Goal: Information Seeking & Learning: Check status

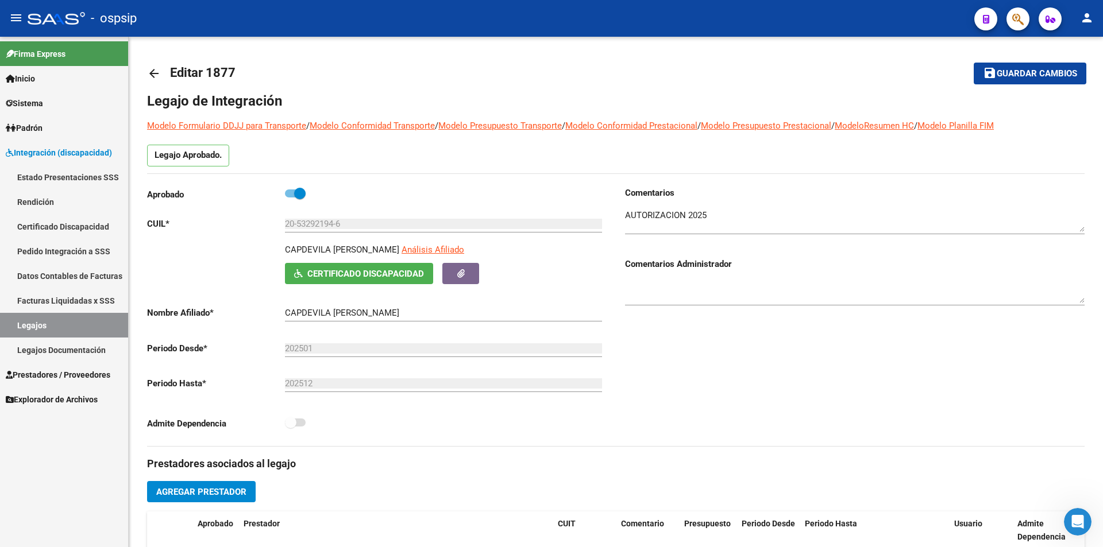
scroll to position [440, 0]
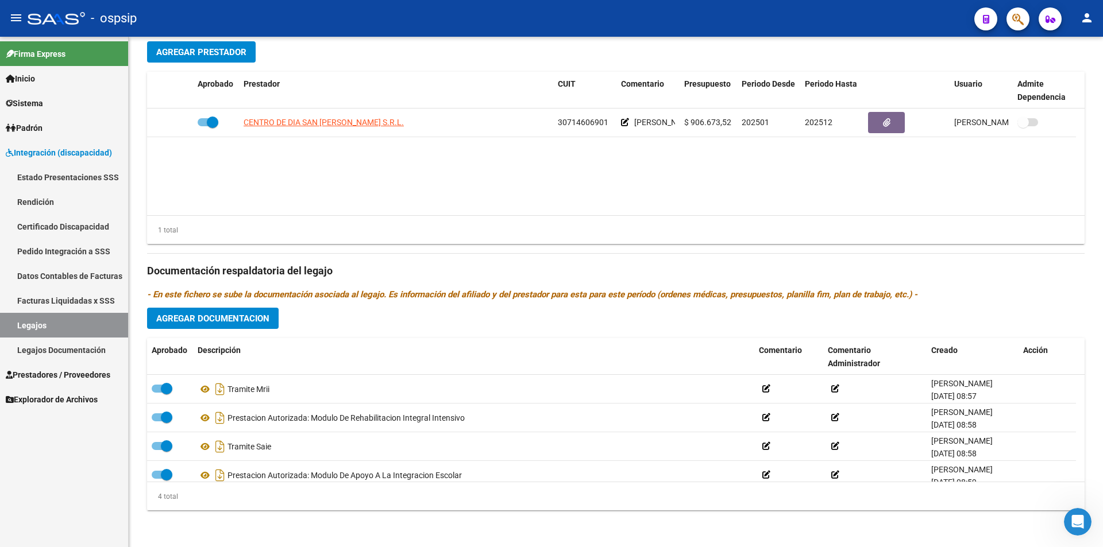
click at [48, 375] on span "Prestadores / Proveedores" at bounding box center [58, 375] width 105 height 13
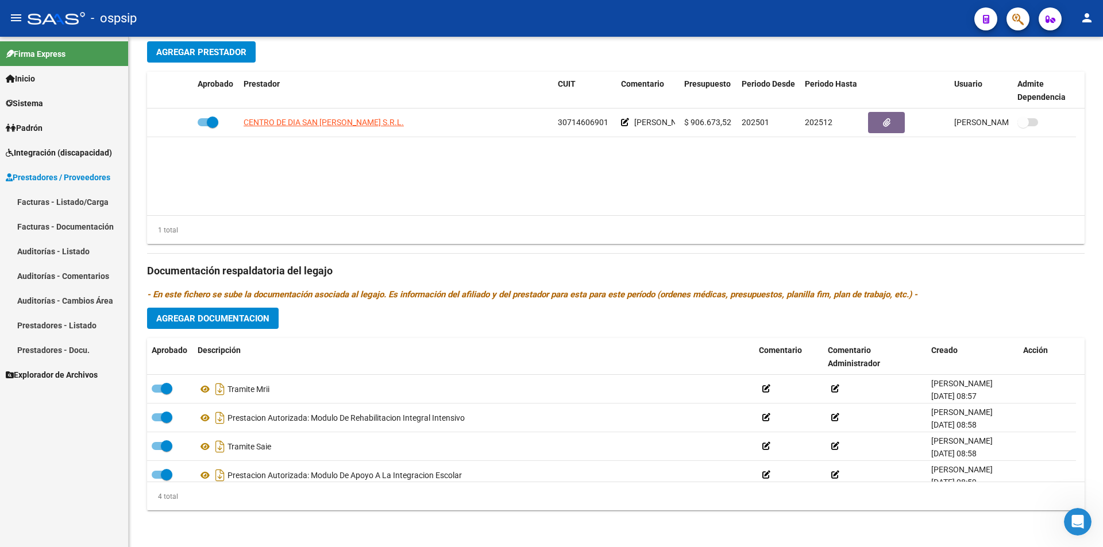
click at [97, 203] on link "Facturas - Listado/Carga" at bounding box center [64, 202] width 128 height 25
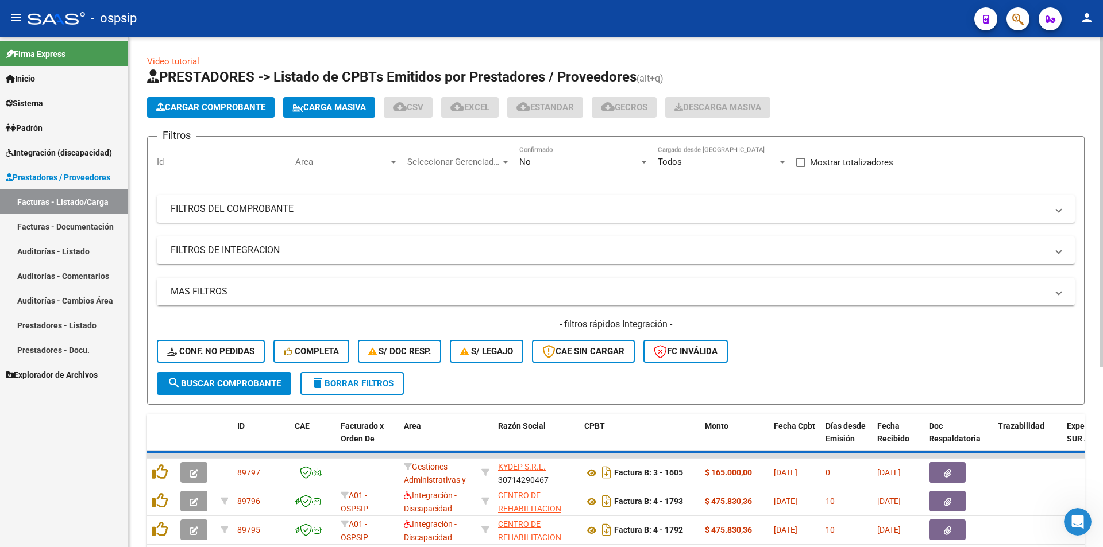
click at [585, 163] on div "No" at bounding box center [578, 162] width 119 height 10
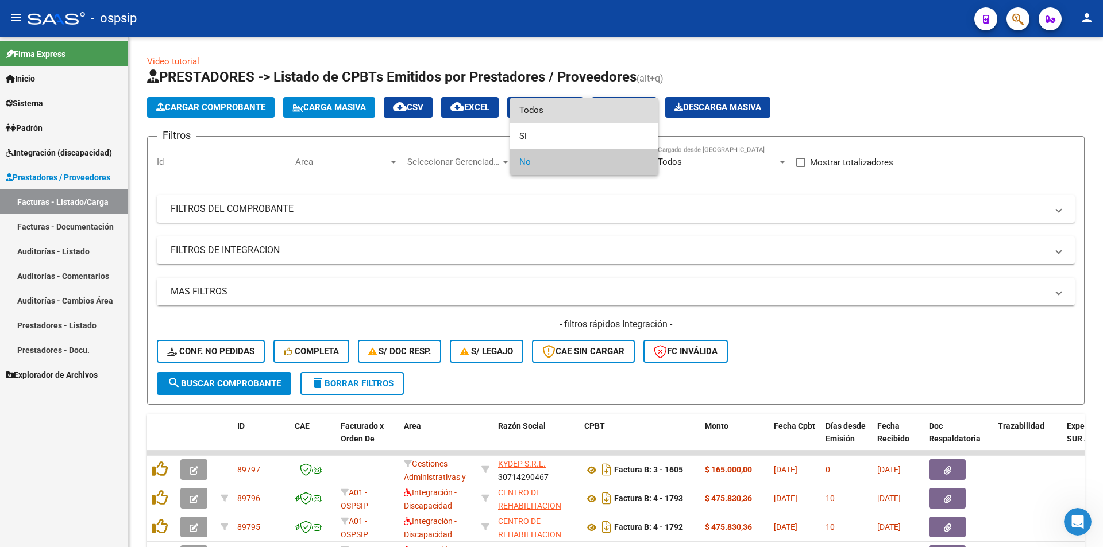
click at [541, 106] on span "Todos" at bounding box center [584, 111] width 130 height 26
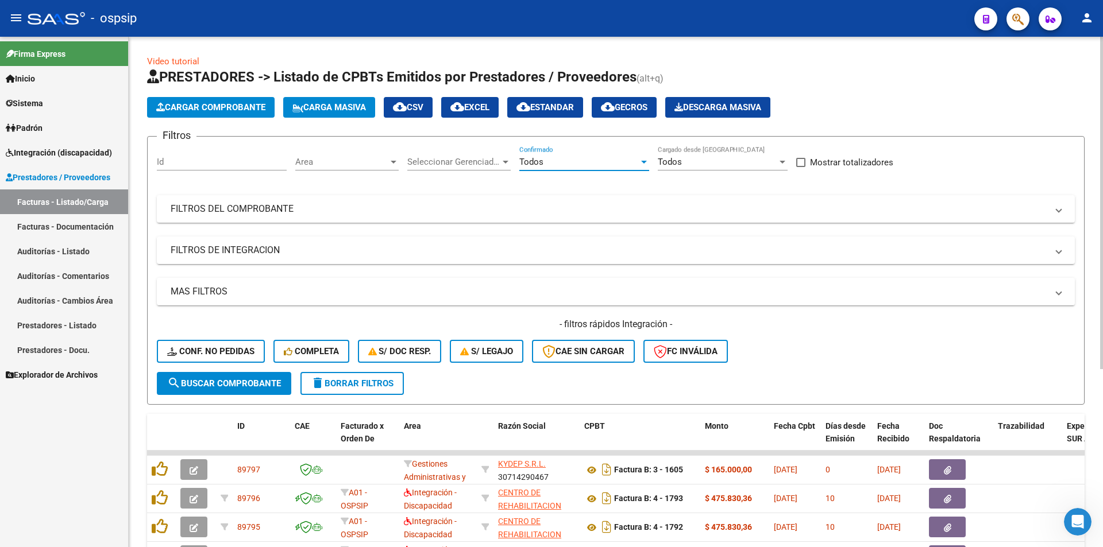
drag, startPoint x: 274, startPoint y: 209, endPoint x: 248, endPoint y: 251, distance: 50.1
click at [275, 209] on mat-panel-title "FILTROS DEL COMPROBANTE" at bounding box center [609, 209] width 877 height 13
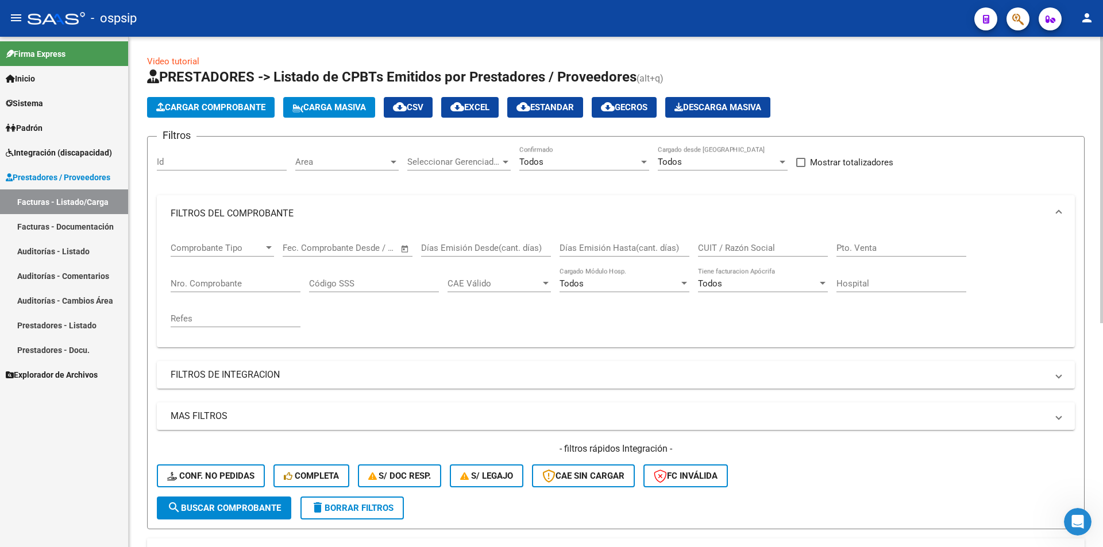
click at [223, 287] on input "Nro. Comprobante" at bounding box center [236, 284] width 130 height 10
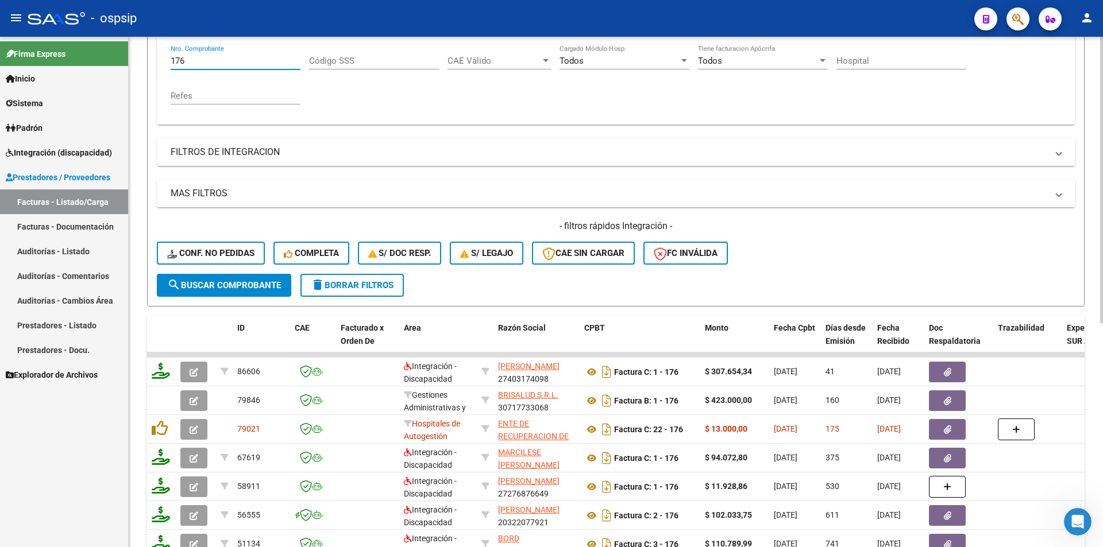
scroll to position [230, 0]
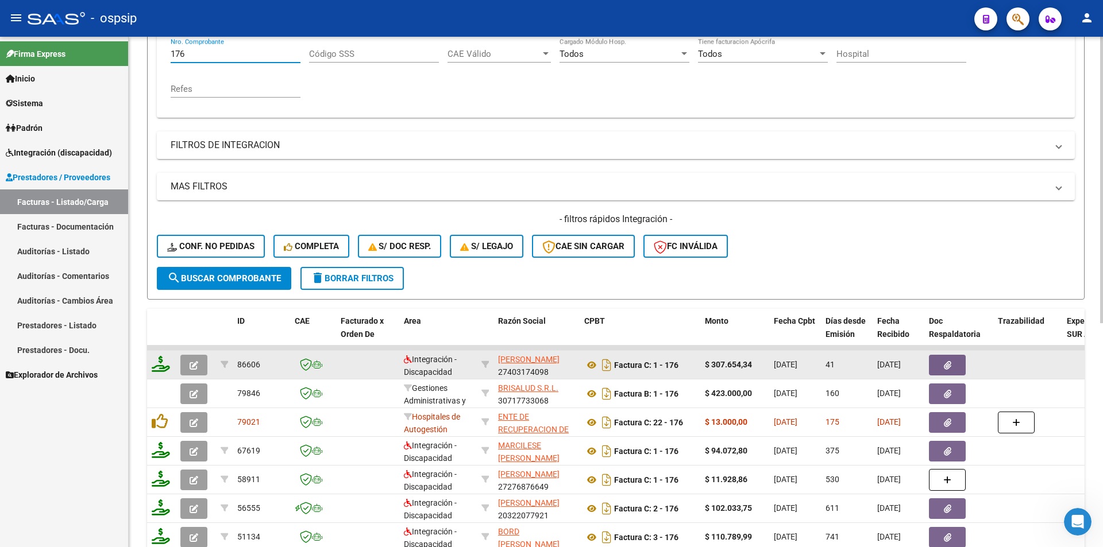
type input "176"
click at [188, 363] on button "button" at bounding box center [193, 365] width 27 height 21
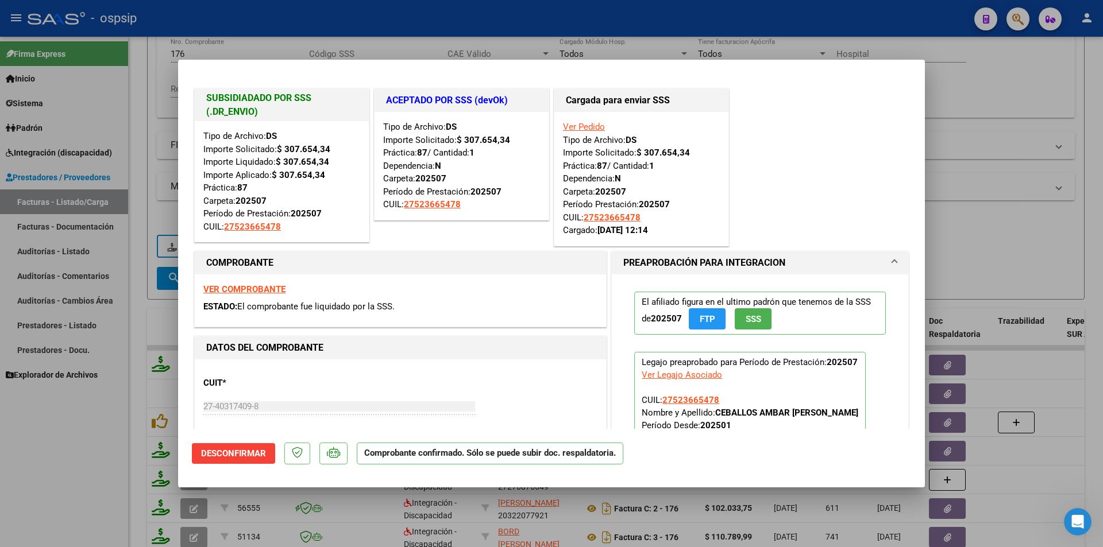
click at [73, 437] on div at bounding box center [551, 273] width 1103 height 547
type input "$ 0,00"
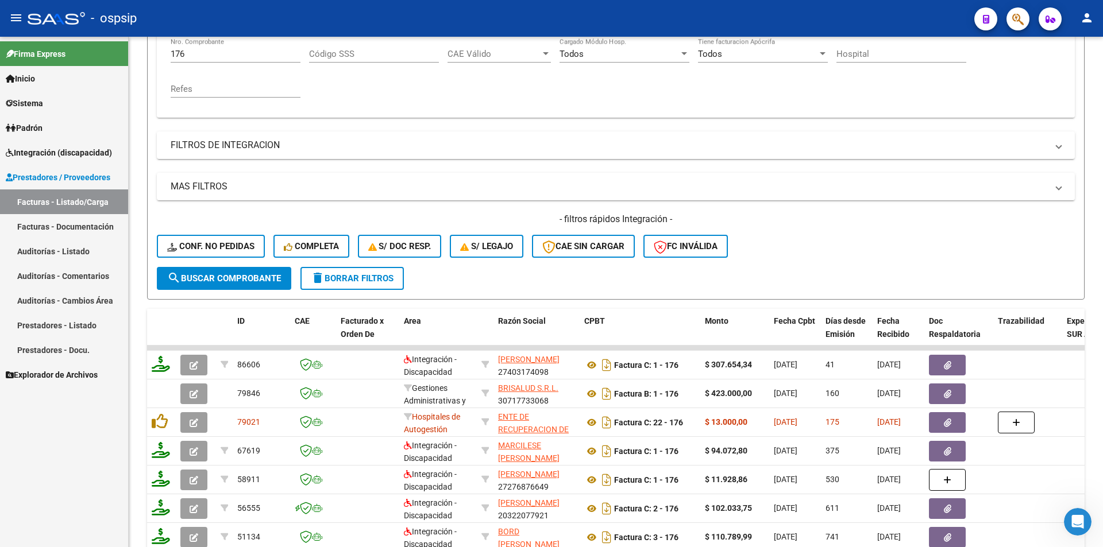
click at [51, 103] on link "Sistema" at bounding box center [64, 103] width 128 height 25
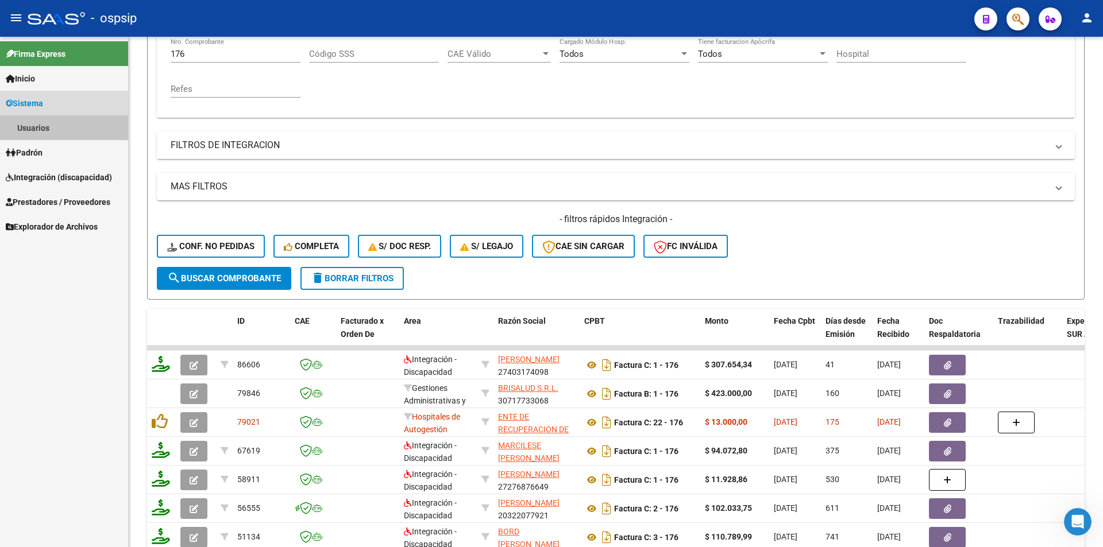
click at [42, 125] on link "Usuarios" at bounding box center [64, 127] width 128 height 25
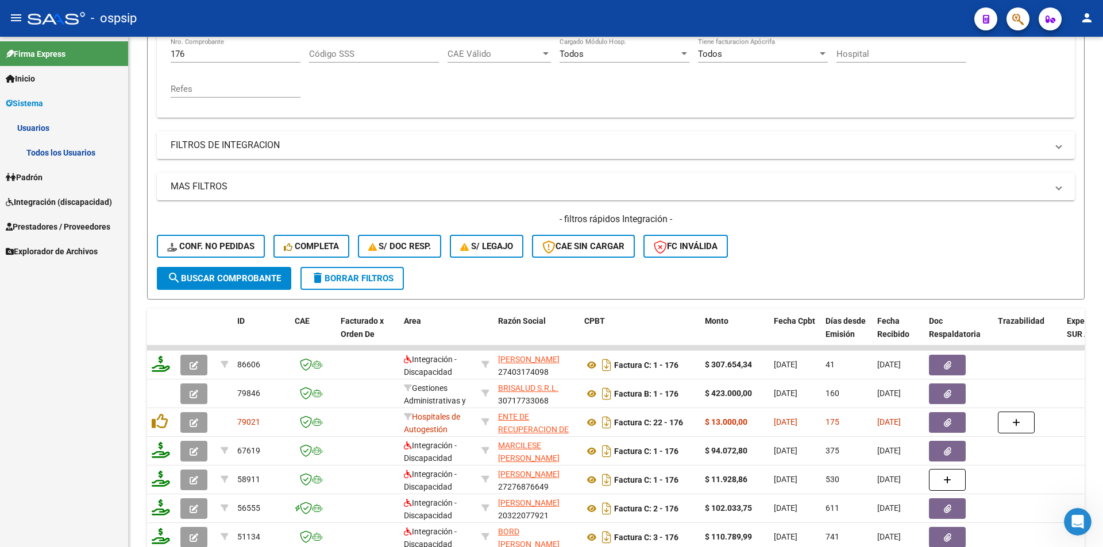
click at [48, 154] on link "Todos los Usuarios" at bounding box center [64, 152] width 128 height 25
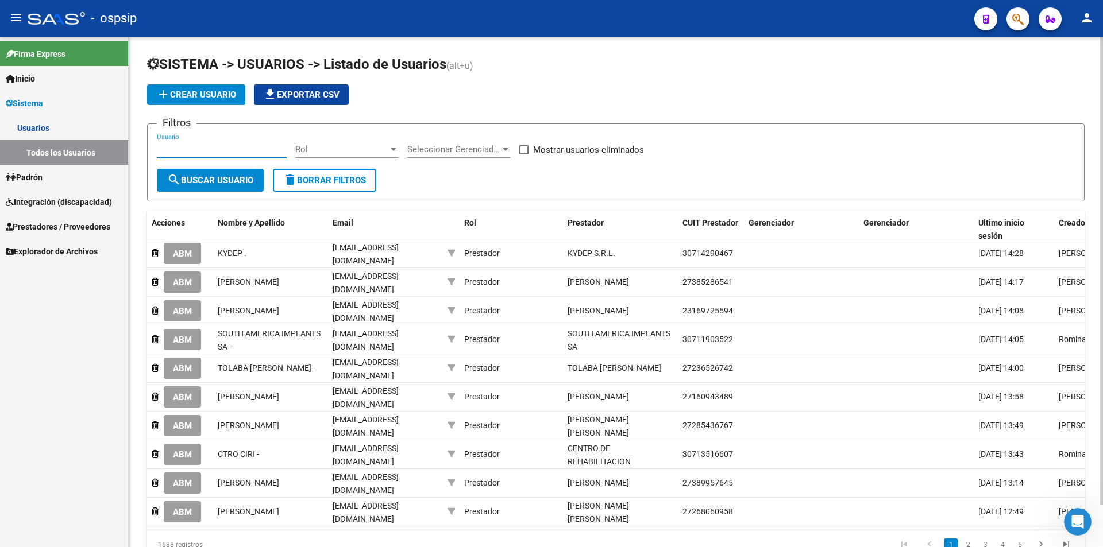
click at [195, 149] on input "Usuario" at bounding box center [222, 149] width 130 height 10
paste input "[EMAIL_ADDRESS][DOMAIN_NAME]"
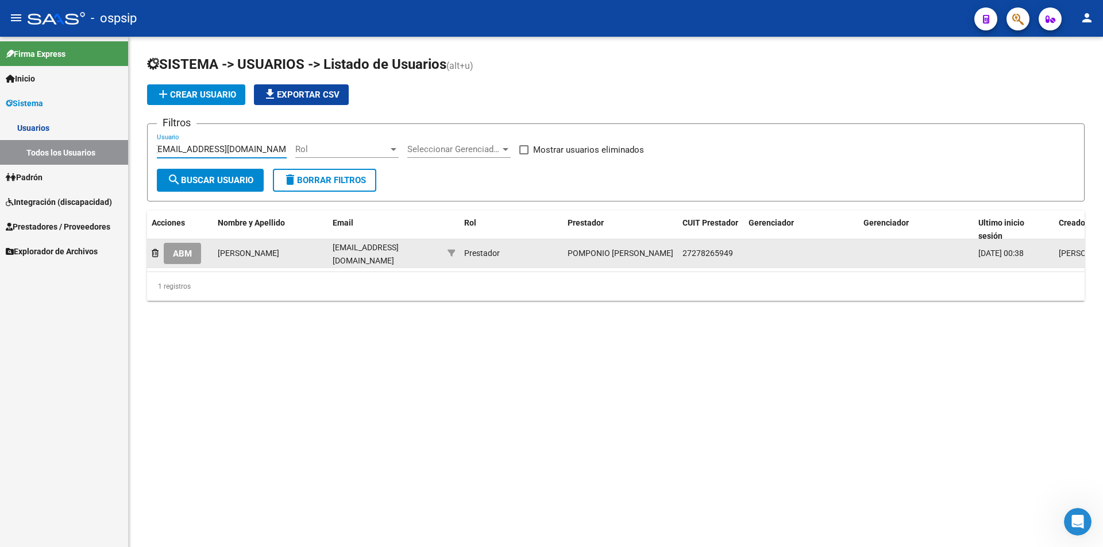
type input "[EMAIL_ADDRESS][DOMAIN_NAME]"
click at [173, 254] on span "ABM" at bounding box center [182, 254] width 19 height 10
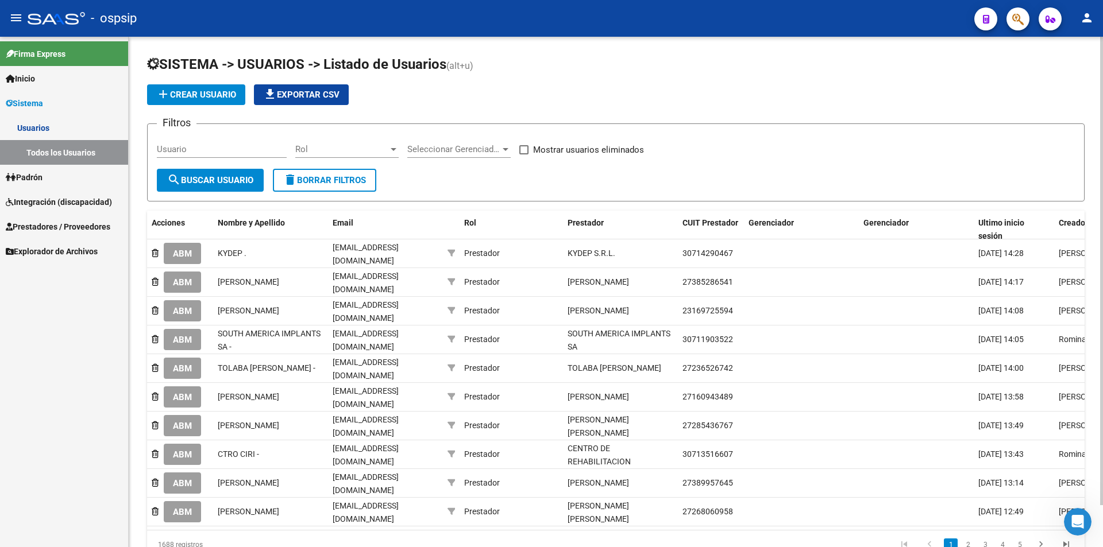
click at [72, 227] on span "Prestadores / Proveedores" at bounding box center [58, 227] width 105 height 13
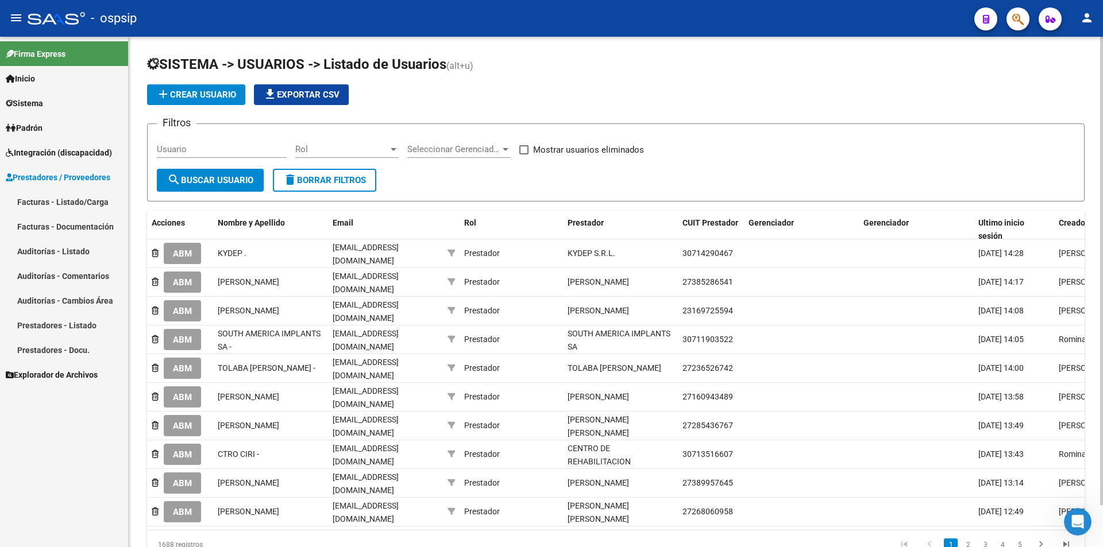
click at [67, 197] on link "Facturas - Listado/Carga" at bounding box center [64, 202] width 128 height 25
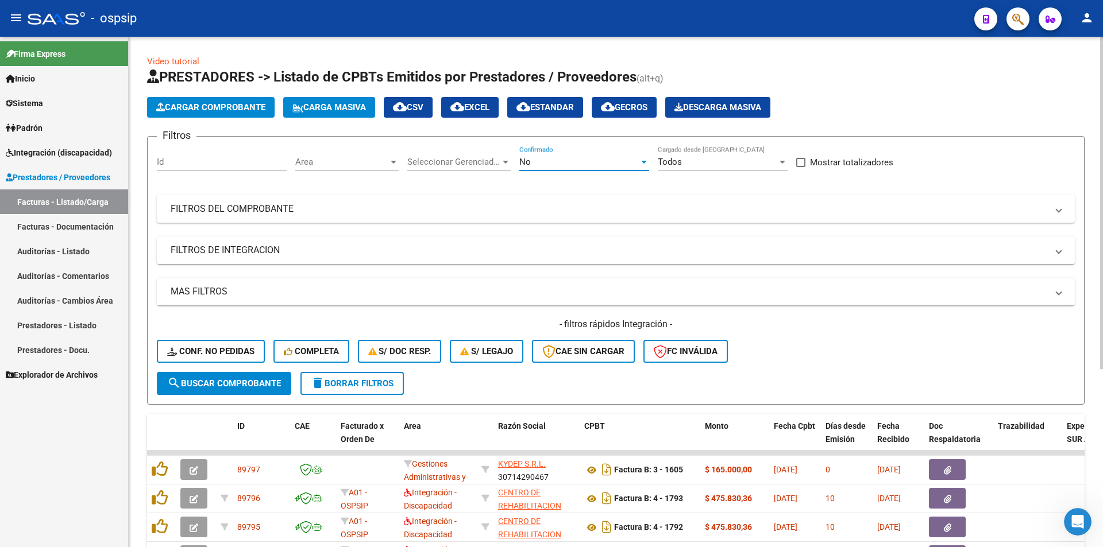
click at [547, 160] on div "No" at bounding box center [578, 162] width 119 height 10
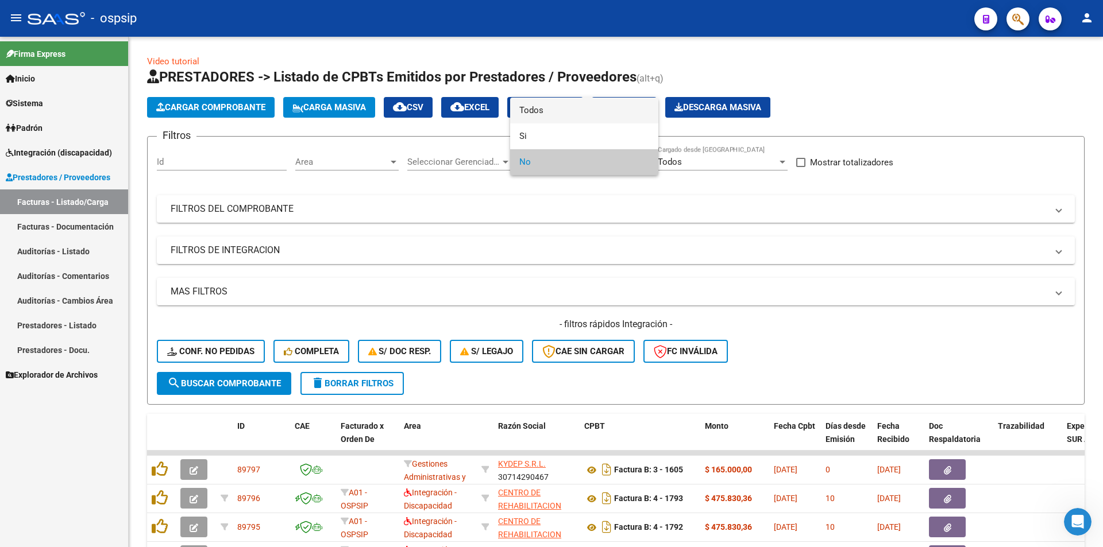
click at [537, 112] on span "Todos" at bounding box center [584, 111] width 130 height 26
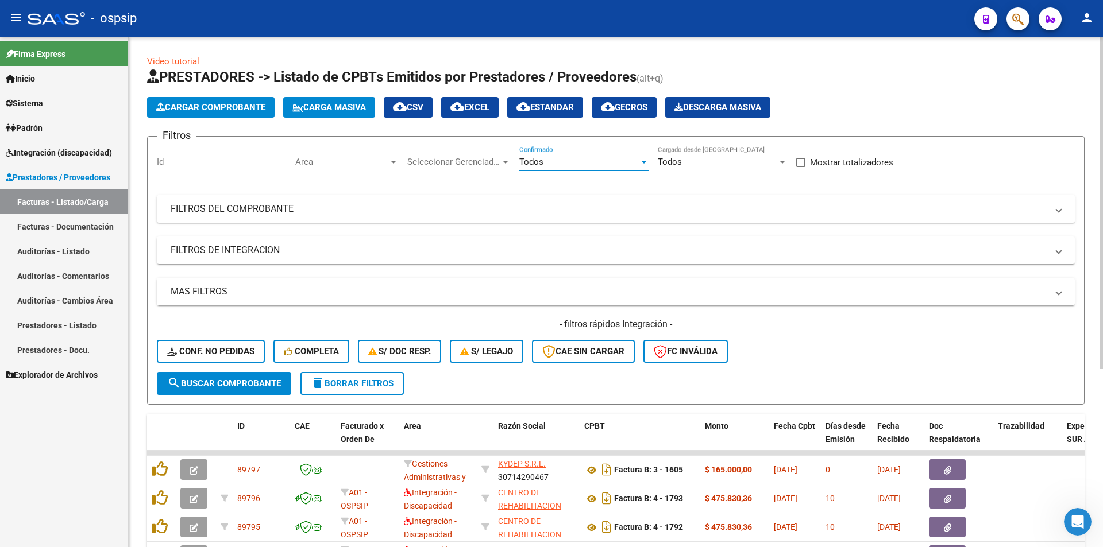
click at [552, 198] on mat-expansion-panel-header "FILTROS DEL COMPROBANTE" at bounding box center [616, 209] width 918 height 28
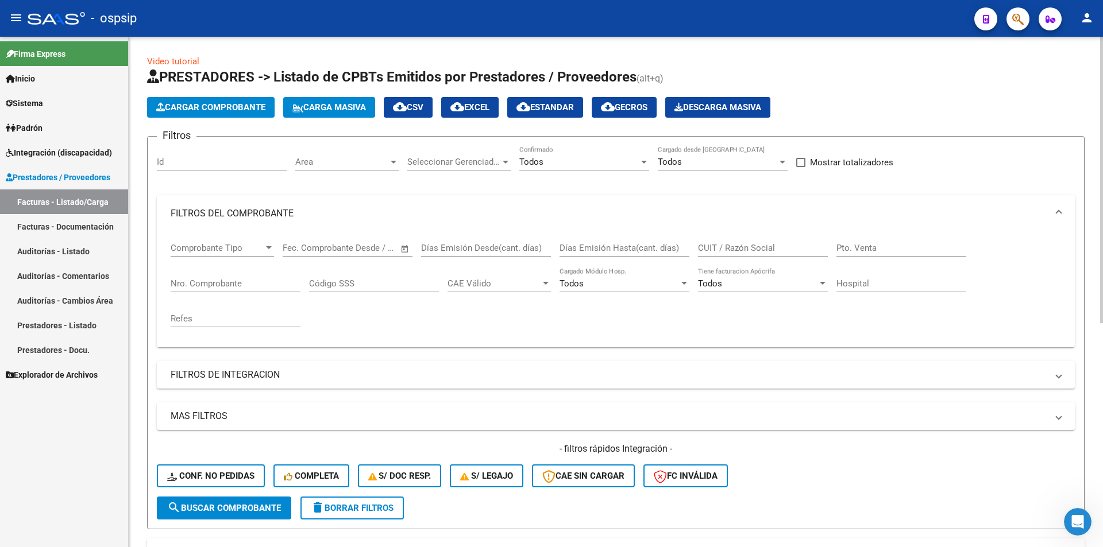
click at [747, 241] on div "CUIT / Razón Social" at bounding box center [763, 244] width 130 height 25
paste input "[EMAIL_ADDRESS][DOMAIN_NAME]"
drag, startPoint x: 699, startPoint y: 248, endPoint x: 843, endPoint y: 255, distance: 144.4
click at [843, 255] on div "Comprobante Tipo Comprobante Tipo Fecha inicio – Fecha fin Fec. Comprobante Des…" at bounding box center [616, 285] width 890 height 106
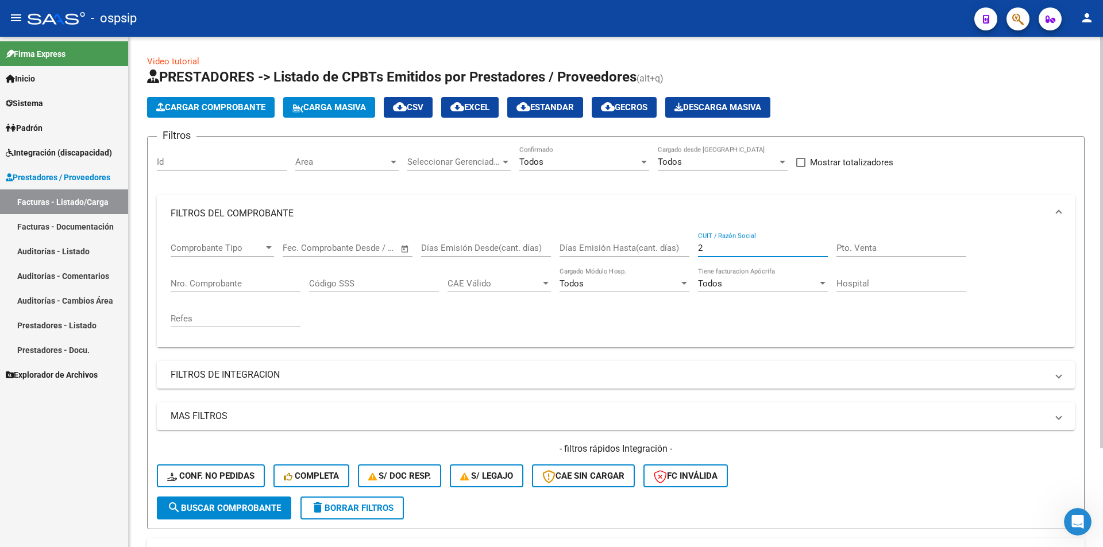
scroll to position [0, 0]
type input "27278265949"
click at [250, 509] on span "search Buscar Comprobante" at bounding box center [224, 508] width 114 height 10
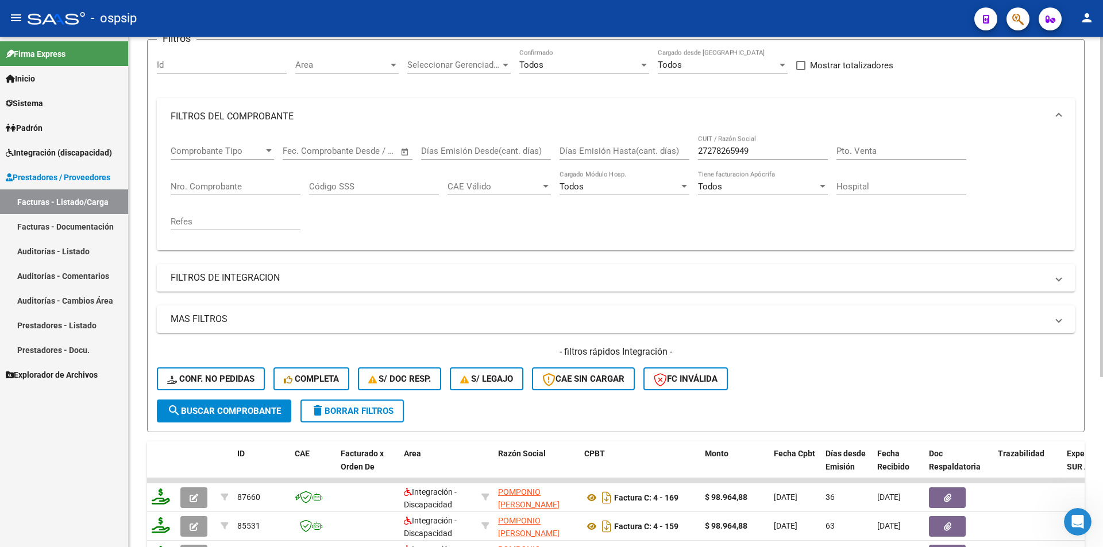
scroll to position [155, 0]
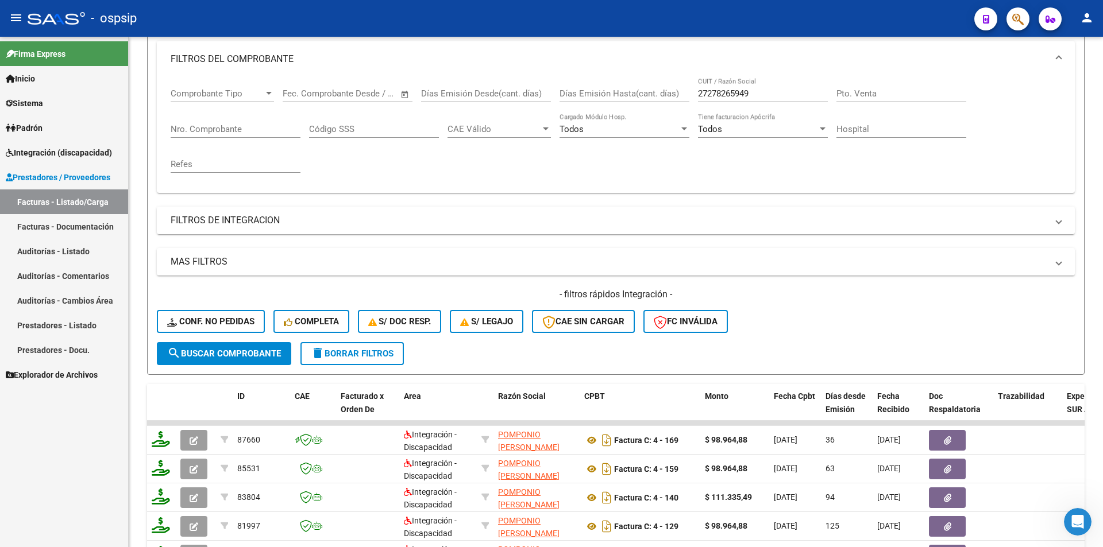
click at [83, 151] on span "Integración (discapacidad)" at bounding box center [59, 152] width 106 height 13
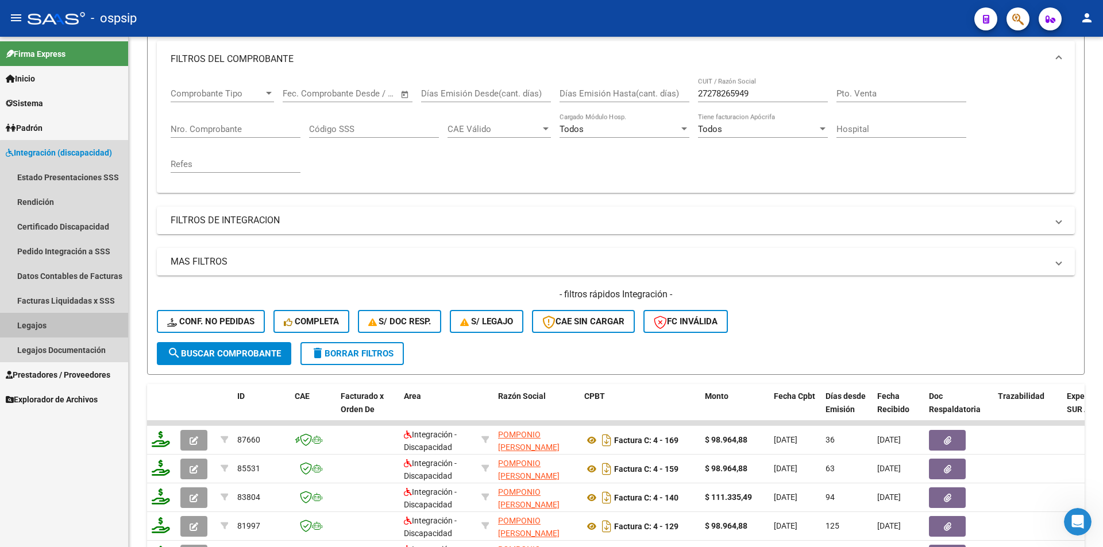
click at [97, 327] on link "Legajos" at bounding box center [64, 325] width 128 height 25
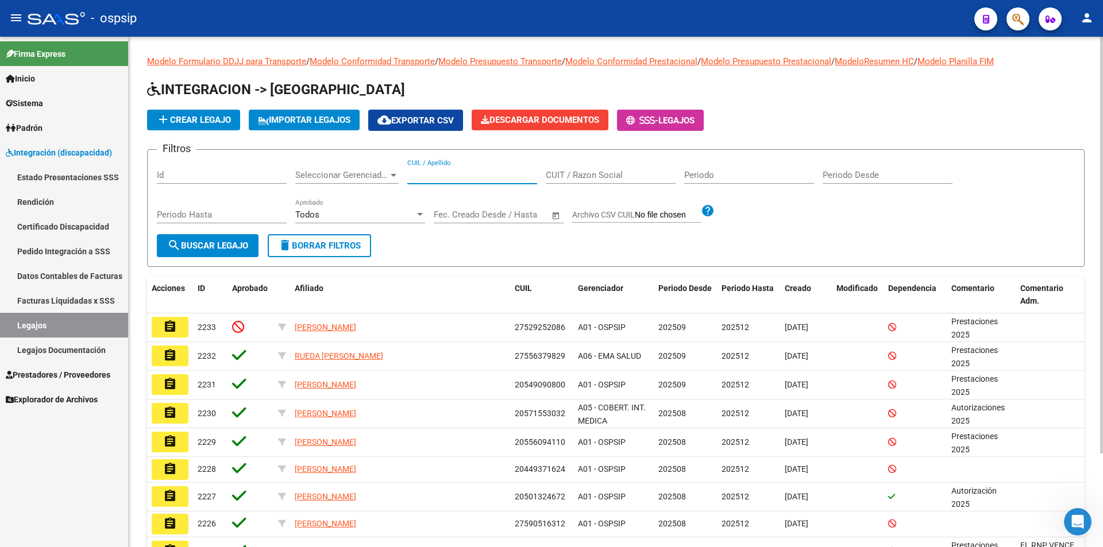
click at [466, 177] on input "CUIL / Apellido" at bounding box center [472, 175] width 130 height 10
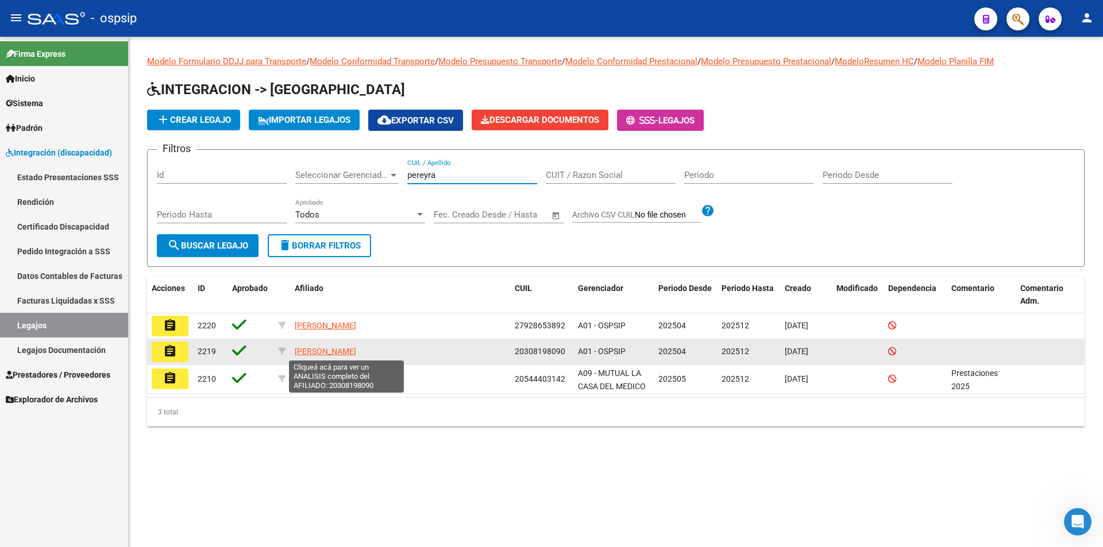
type input "pereyra"
click at [327, 349] on span "[PERSON_NAME]" at bounding box center [325, 351] width 61 height 9
type textarea "20308198090"
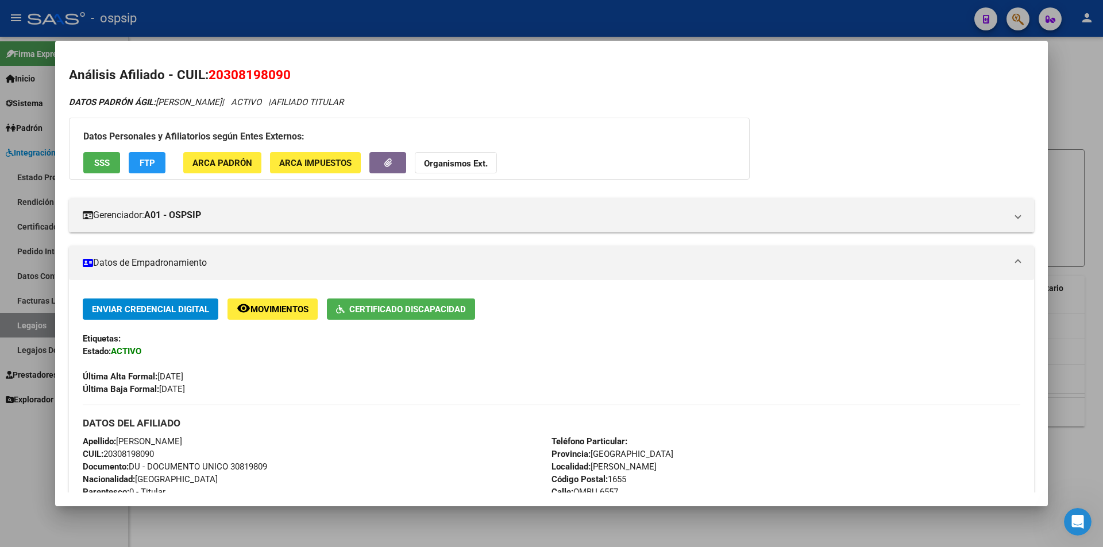
drag, startPoint x: 292, startPoint y: 74, endPoint x: 211, endPoint y: 74, distance: 81.6
click at [211, 74] on h2 "Análisis Afiliado - CUIL: 20308198090" at bounding box center [551, 75] width 965 height 20
copy span "20308198090"
click at [319, 94] on div "Análisis Afiliado - CUIL: 20308198090 DATOS PADRÓN ÁGIL: [PERSON_NAME] | ACTIVO…" at bounding box center [551, 486] width 965 height 842
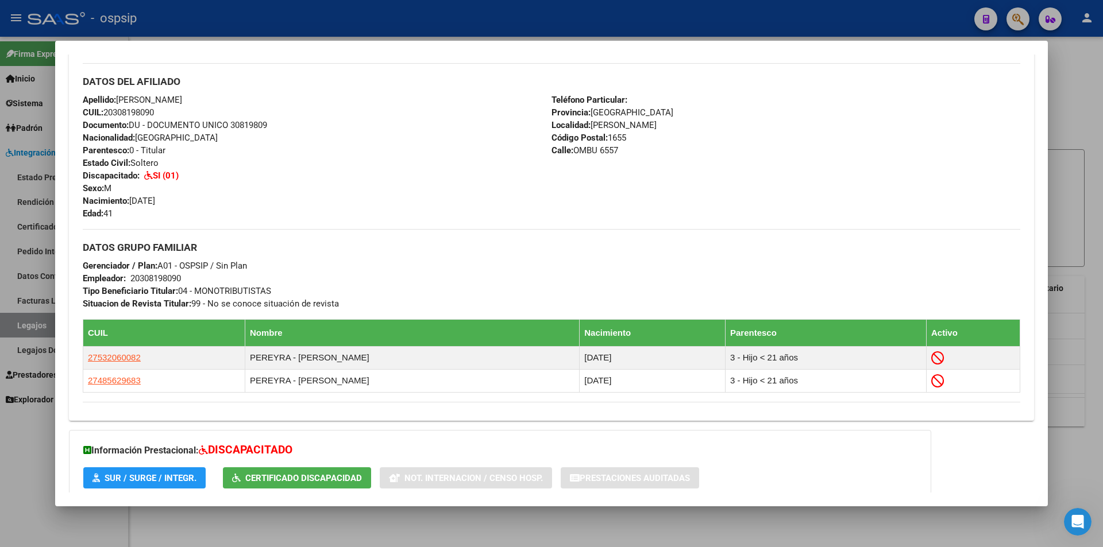
scroll to position [345, 0]
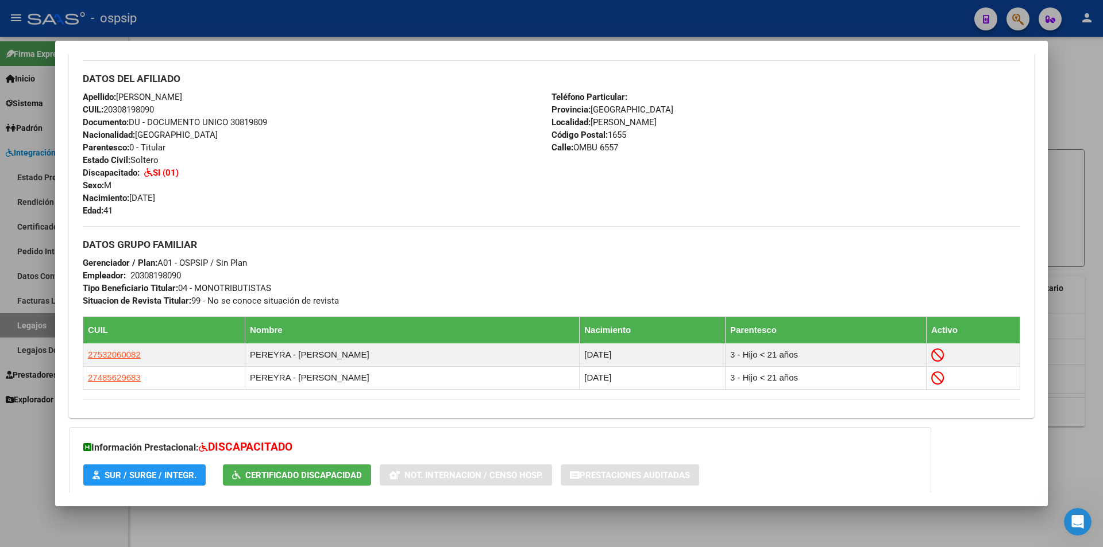
click at [43, 450] on div at bounding box center [551, 273] width 1103 height 547
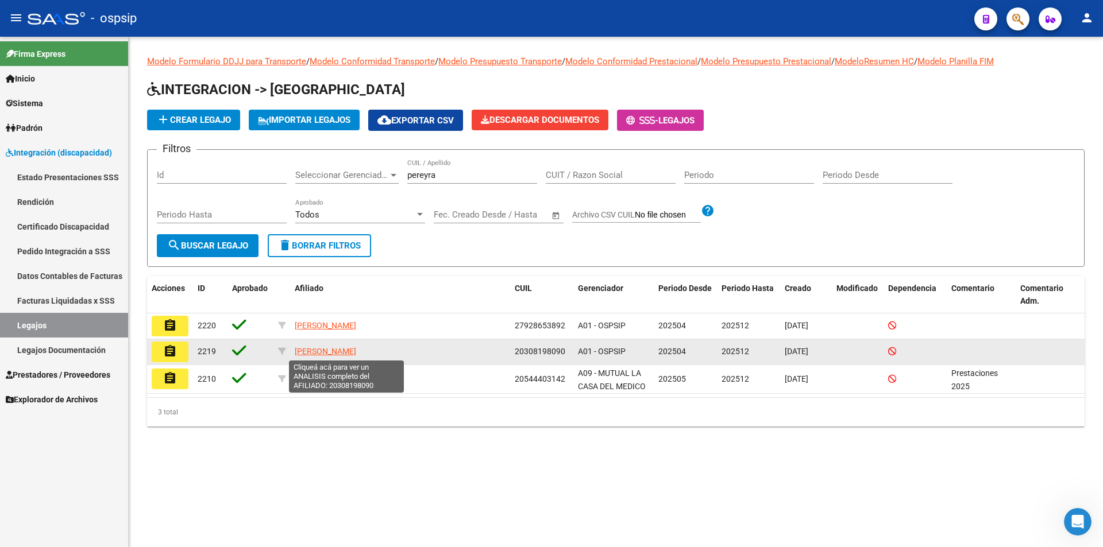
click at [304, 353] on span "[PERSON_NAME]" at bounding box center [325, 351] width 61 height 9
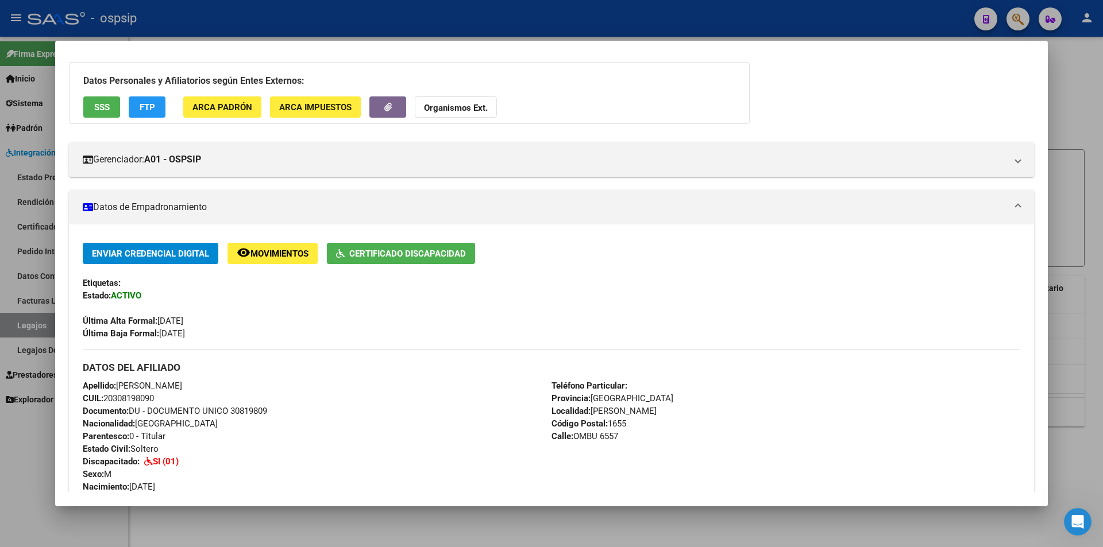
scroll to position [0, 0]
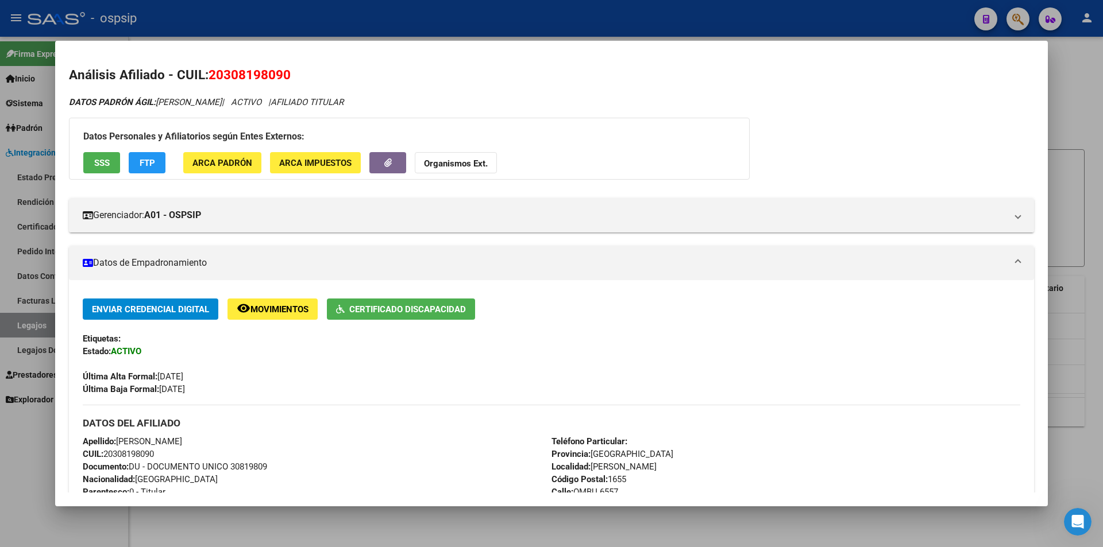
click at [105, 164] on span "SSS" at bounding box center [102, 163] width 16 height 10
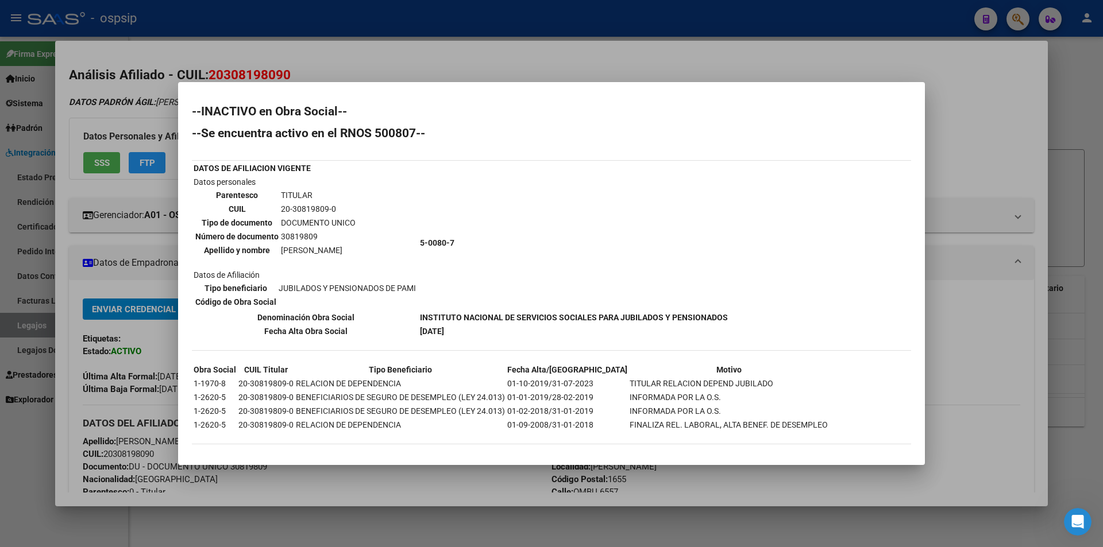
click at [421, 71] on div at bounding box center [551, 273] width 1103 height 547
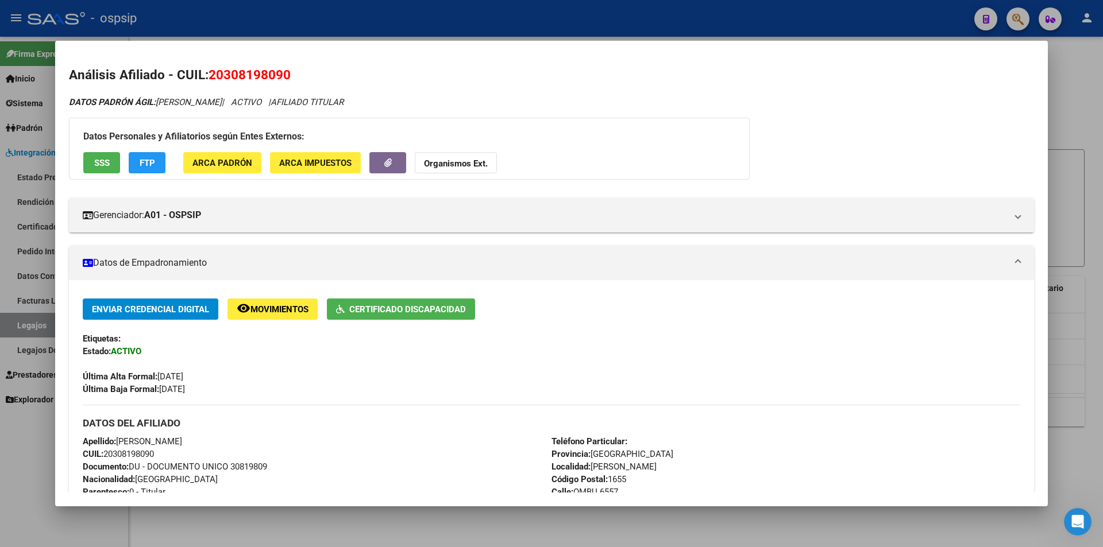
click at [476, 167] on strong "Organismos Ext." at bounding box center [456, 164] width 64 height 10
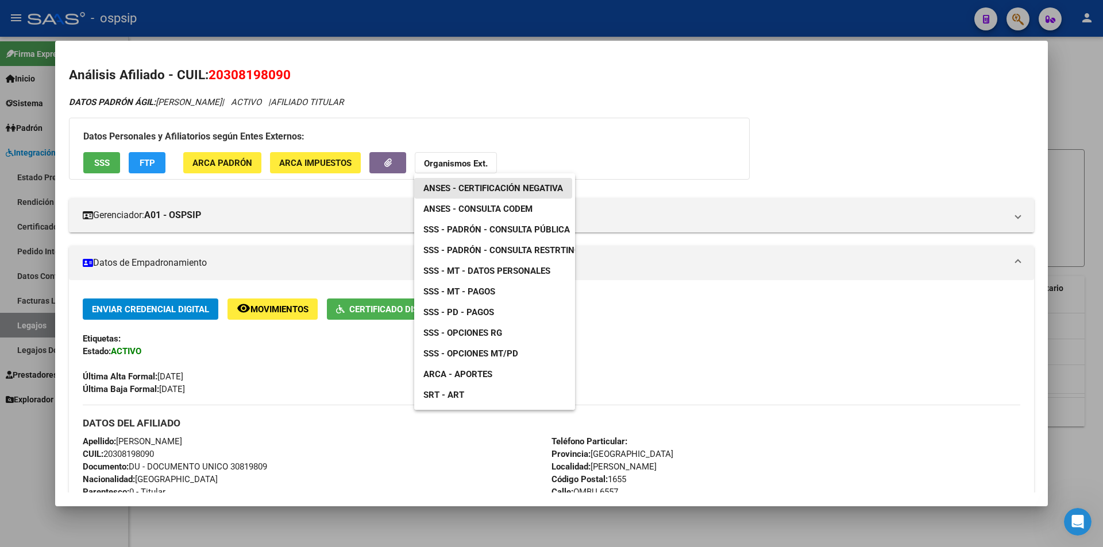
click at [487, 188] on span "ANSES - Certificación Negativa" at bounding box center [493, 188] width 140 height 10
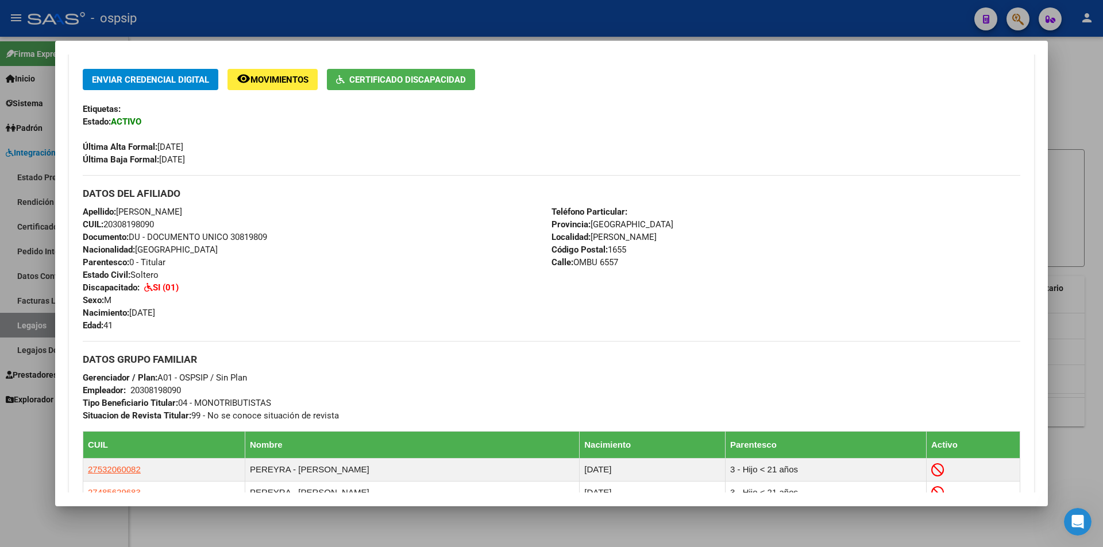
scroll to position [415, 0]
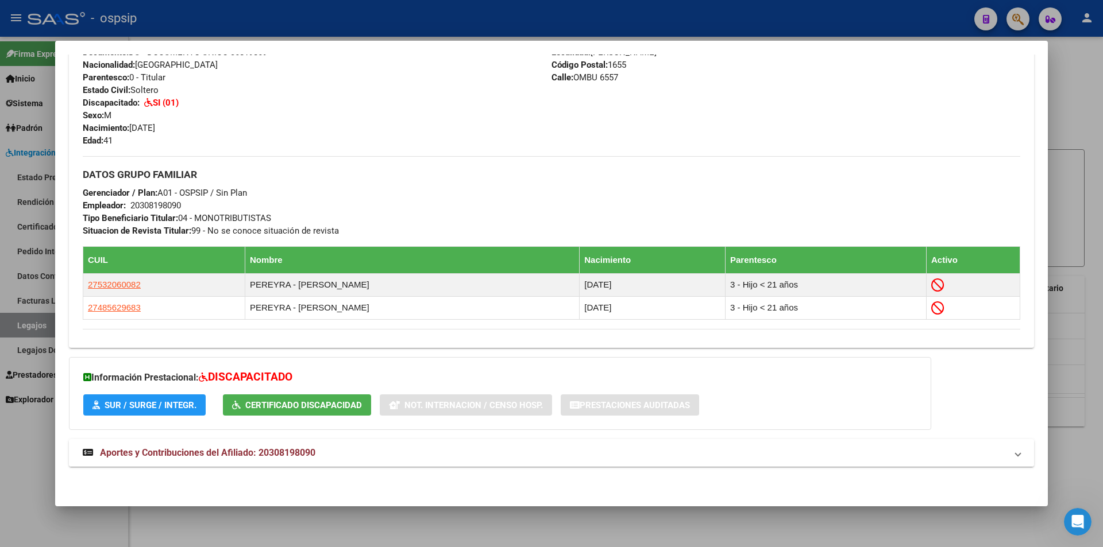
click at [326, 457] on mat-panel-title "Aportes y Contribuciones del Afiliado: 20308198090" at bounding box center [545, 453] width 924 height 14
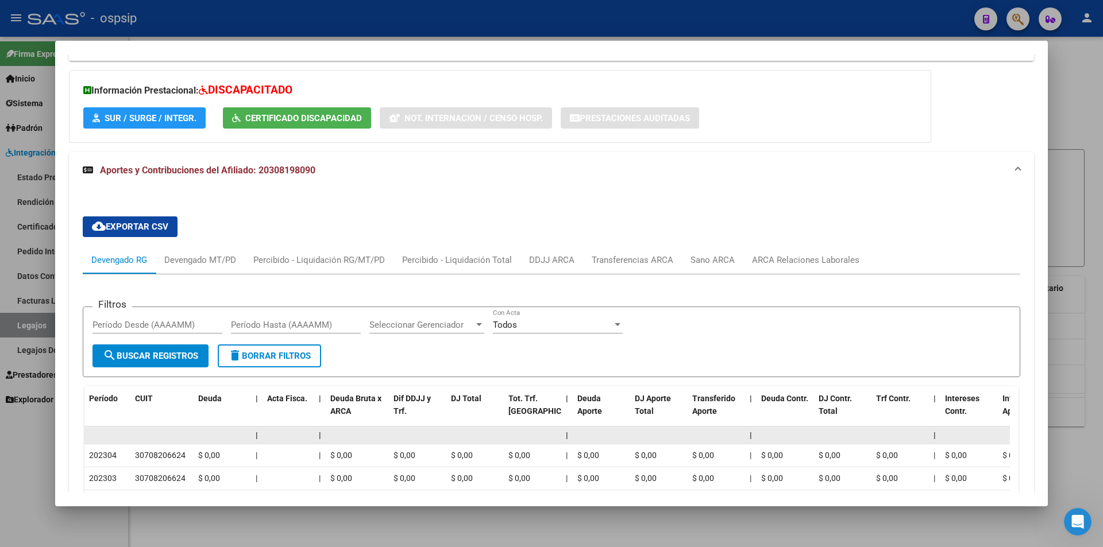
scroll to position [712, 0]
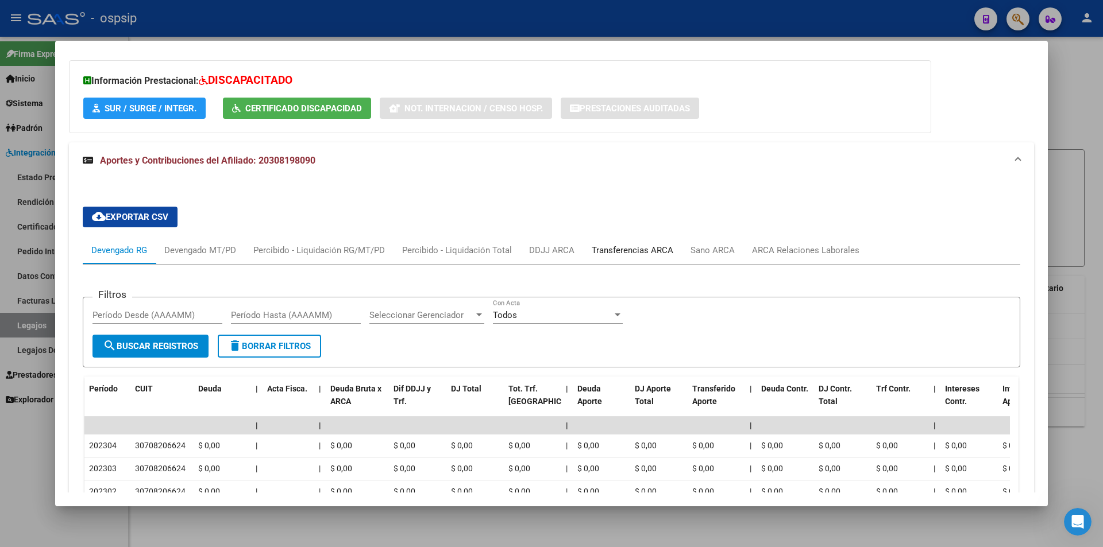
click at [635, 248] on div "Transferencias ARCA" at bounding box center [633, 250] width 82 height 13
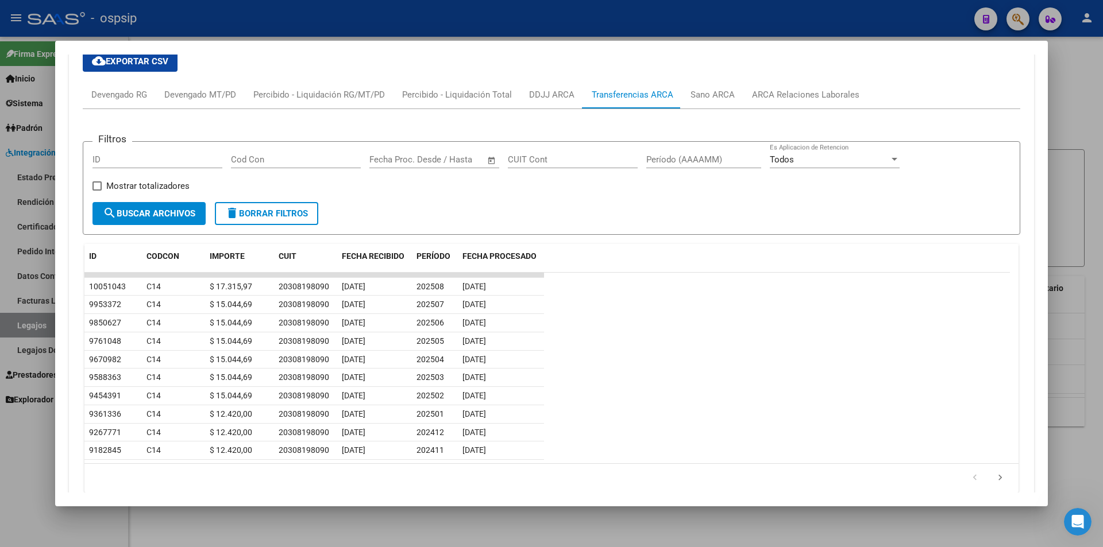
scroll to position [921, 0]
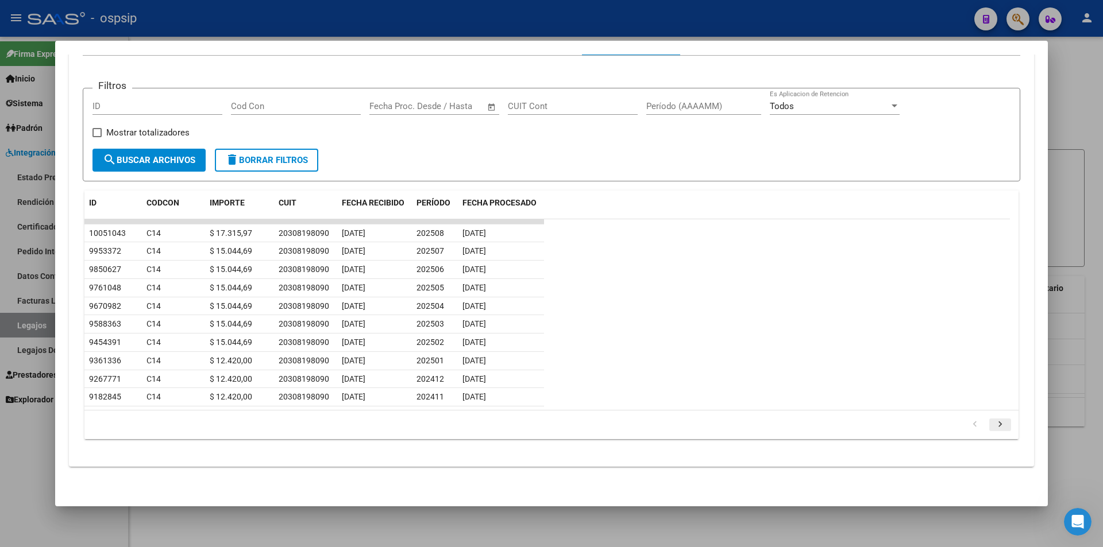
click at [996, 423] on icon "go to next page" at bounding box center [1000, 426] width 15 height 14
click at [747, 493] on mat-dialog-container "Análisis Afiliado - CUIL: 20308198090 DATOS PADRÓN ÁGIL: [PERSON_NAME] | ACTIVO…" at bounding box center [551, 273] width 993 height 465
click at [967, 426] on icon "go to previous page" at bounding box center [974, 426] width 15 height 14
click at [607, 24] on div at bounding box center [551, 273] width 1103 height 547
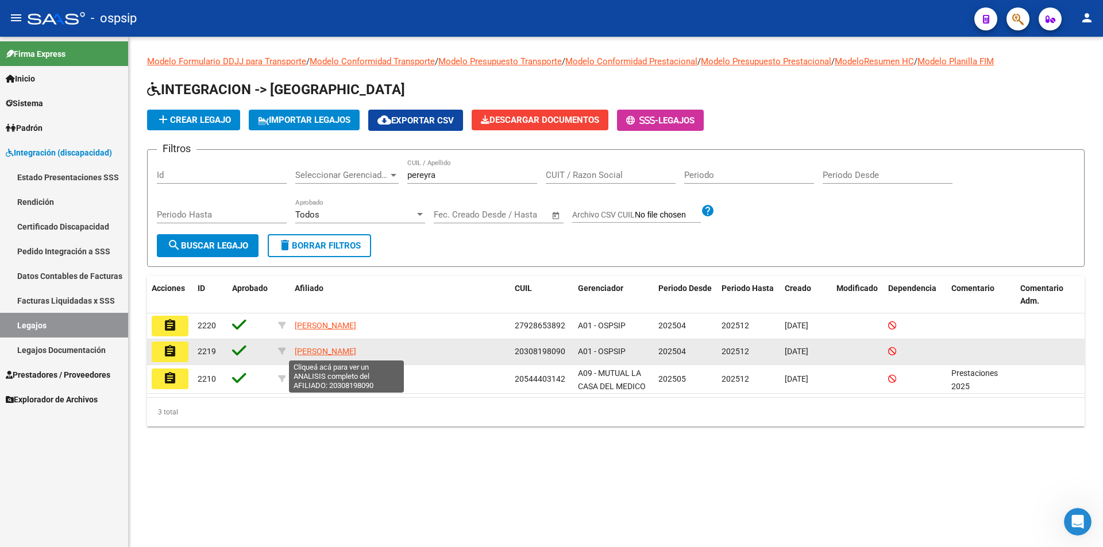
click at [341, 350] on span "[PERSON_NAME]" at bounding box center [325, 351] width 61 height 9
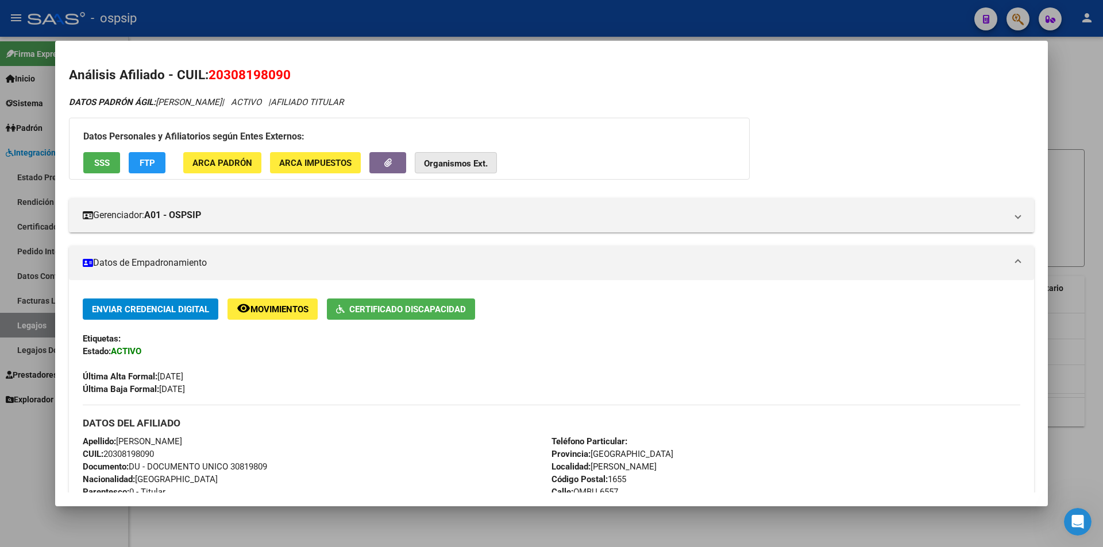
click at [473, 164] on strong "Organismos Ext." at bounding box center [456, 164] width 64 height 10
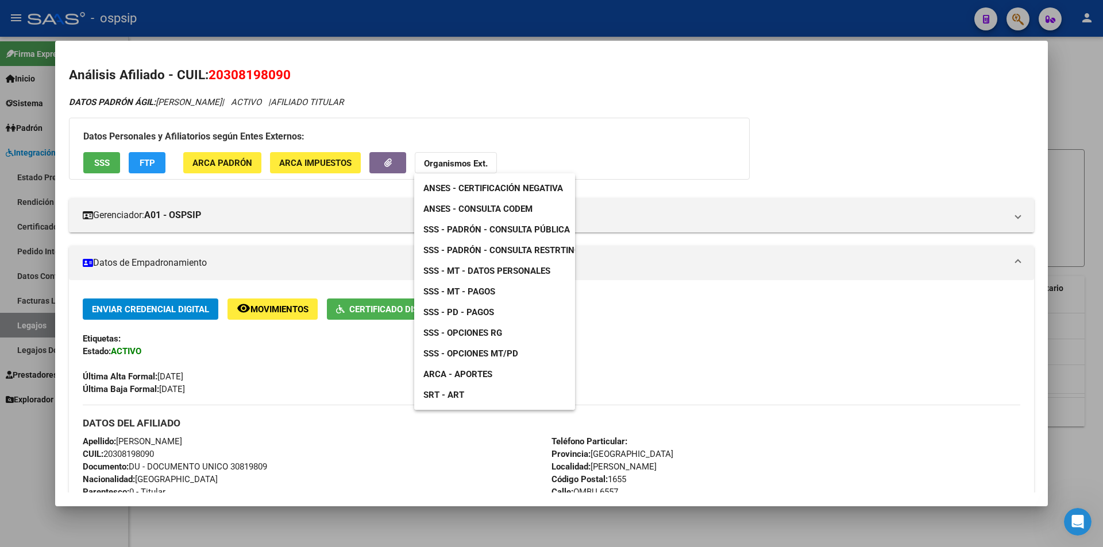
click at [482, 210] on span "ANSES - Consulta CODEM" at bounding box center [477, 209] width 109 height 10
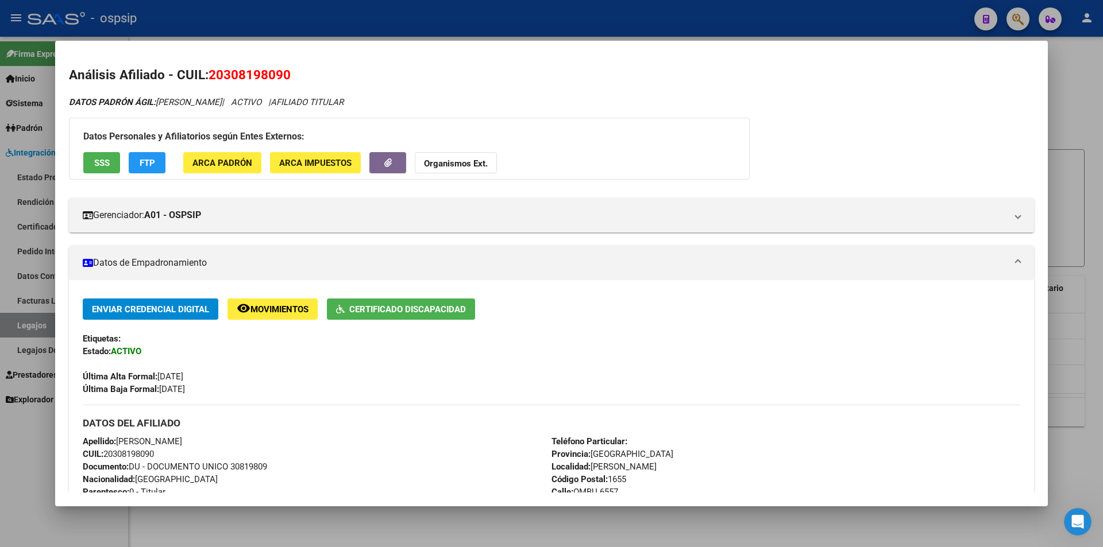
click at [307, 26] on div at bounding box center [551, 273] width 1103 height 547
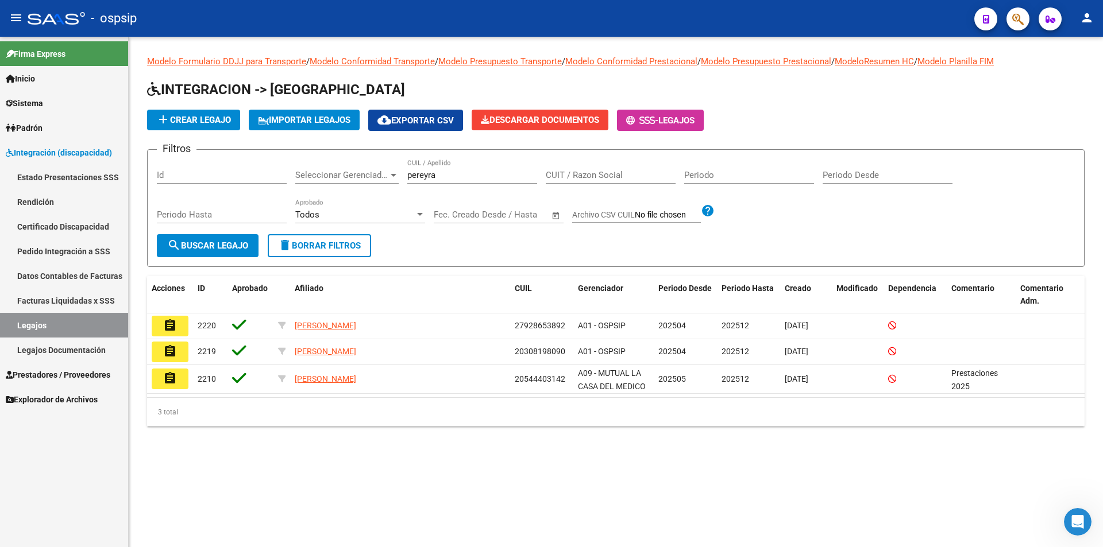
click at [101, 296] on link "Facturas Liquidadas x SSS" at bounding box center [64, 300] width 128 height 25
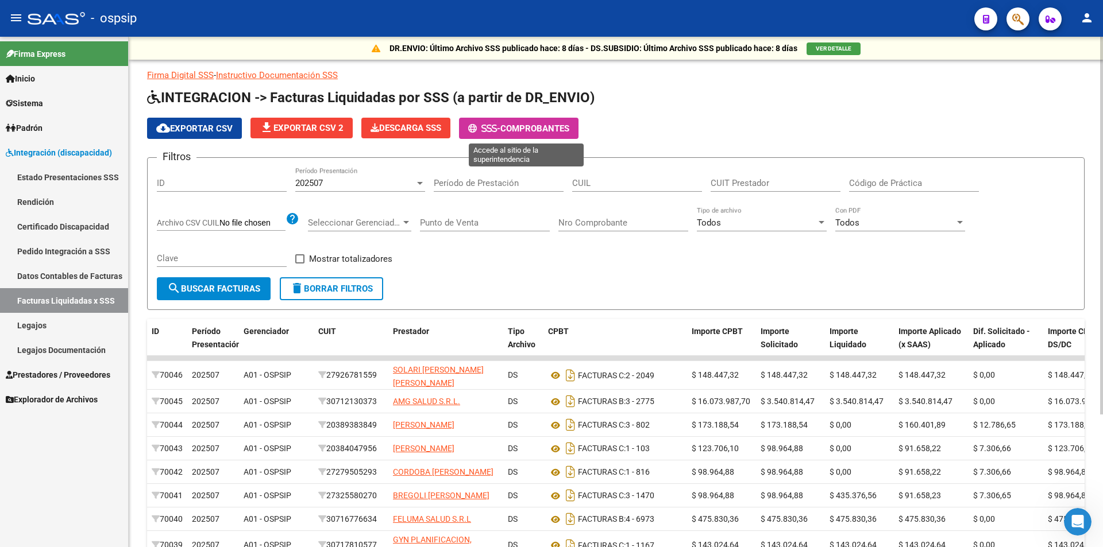
click at [500, 129] on span "-" at bounding box center [484, 129] width 32 height 10
click at [379, 130] on icon at bounding box center [375, 128] width 9 height 9
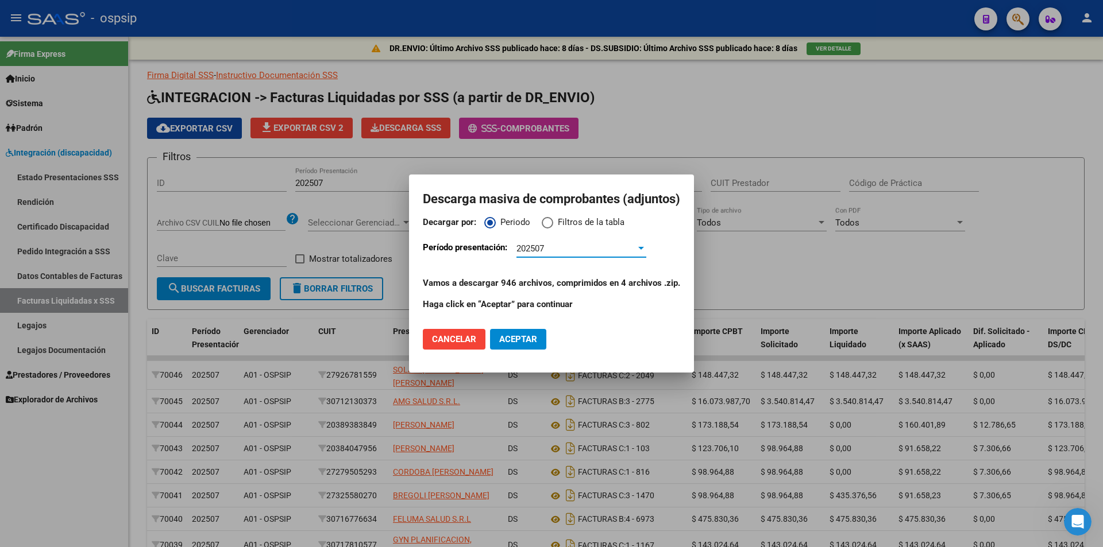
click at [539, 255] on div "202507 Período Presentación" at bounding box center [581, 248] width 130 height 17
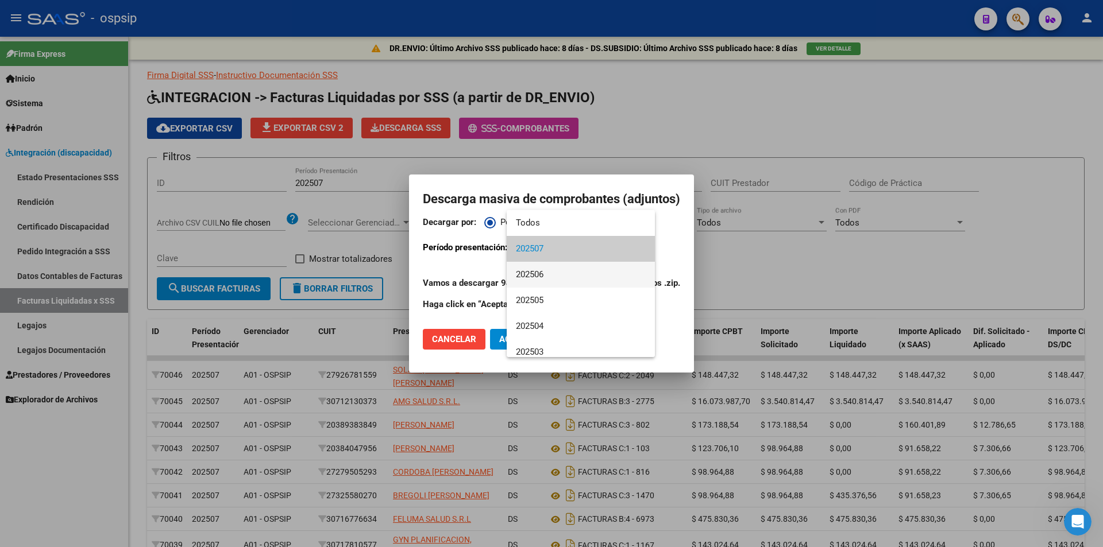
click at [541, 273] on span "202506" at bounding box center [581, 275] width 130 height 26
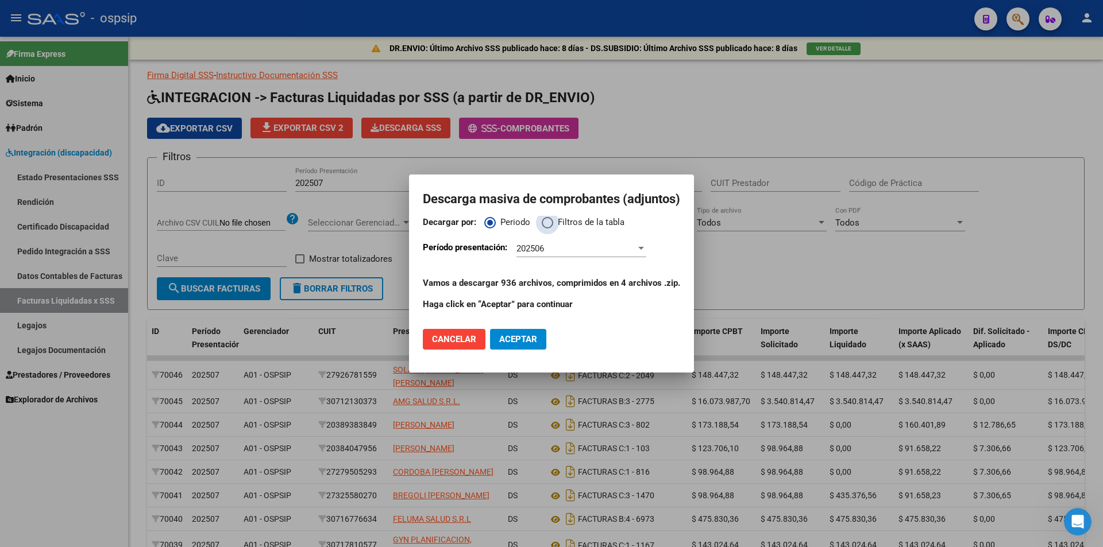
click at [547, 222] on span "Decargar por:" at bounding box center [547, 222] width 11 height 11
click at [547, 222] on input "Filtros de la tabla" at bounding box center [547, 222] width 11 height 11
radio input "true"
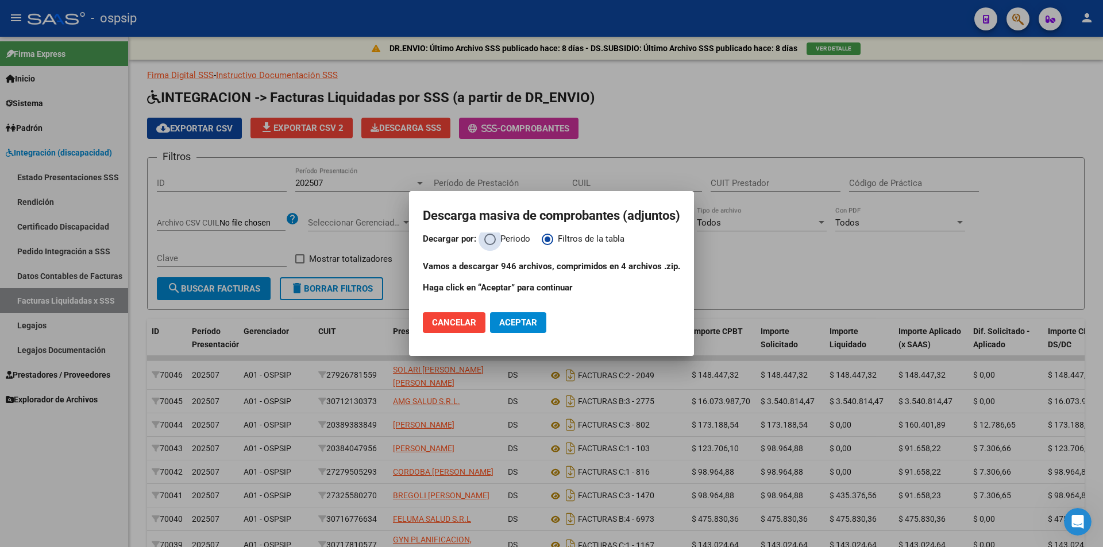
click at [488, 236] on span "Decargar por:" at bounding box center [489, 239] width 11 height 11
click at [488, 236] on input "Periodo" at bounding box center [489, 239] width 11 height 11
radio input "true"
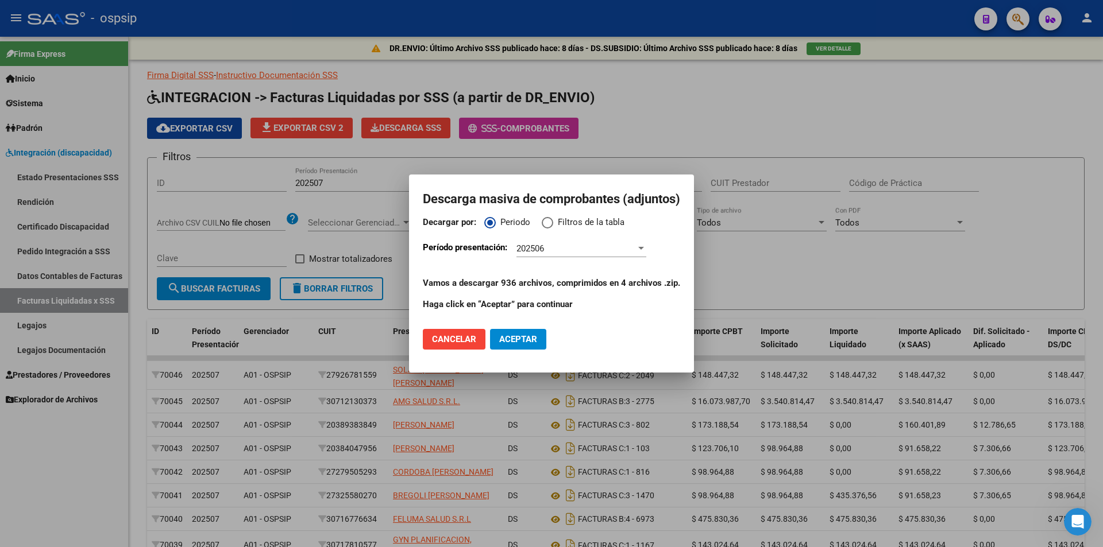
click at [537, 250] on span "202506" at bounding box center [530, 249] width 28 height 10
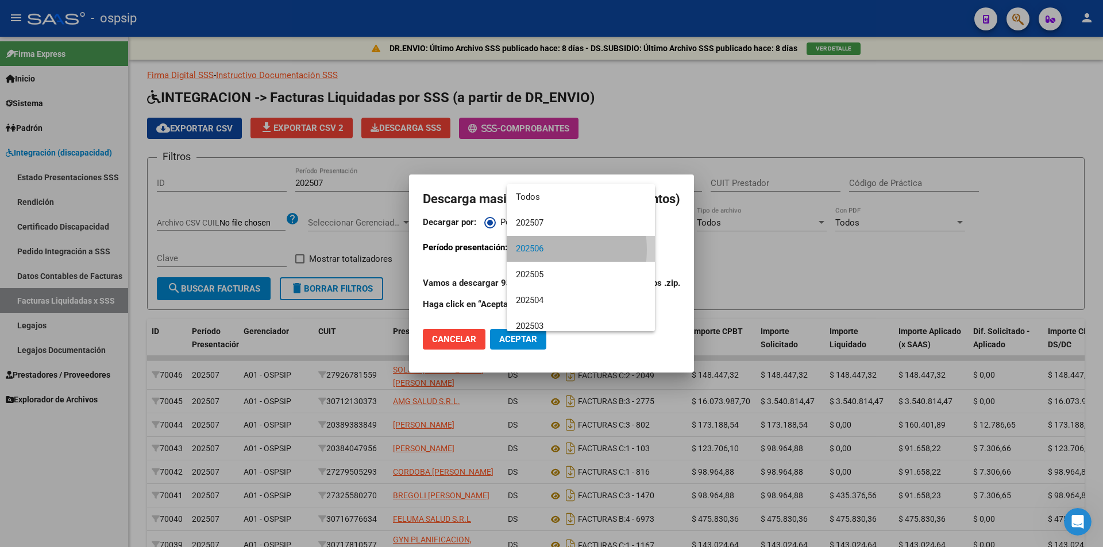
click at [539, 250] on span "202506" at bounding box center [581, 249] width 130 height 26
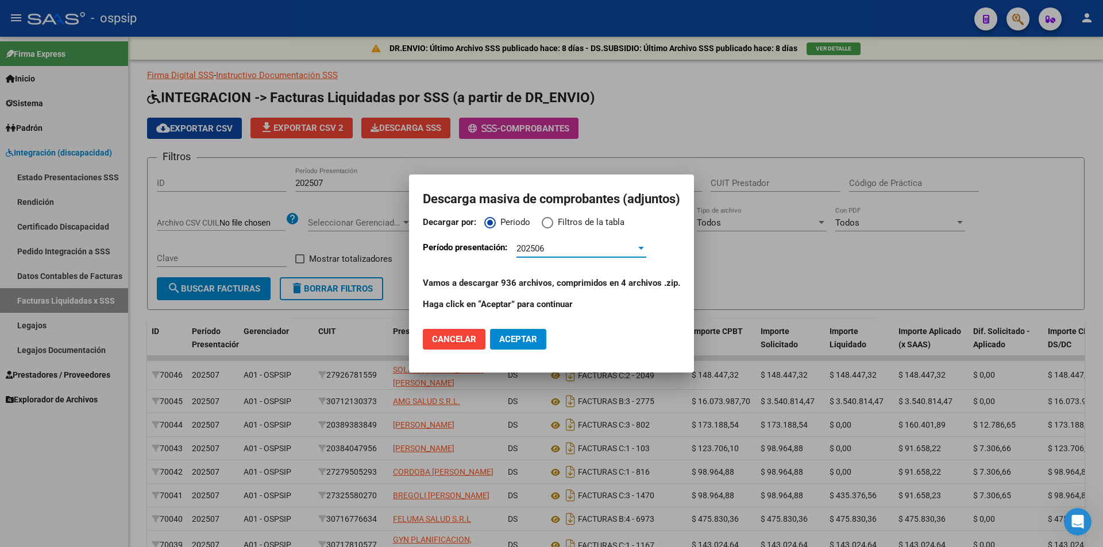
click at [544, 223] on span "Decargar por:" at bounding box center [547, 222] width 11 height 11
click at [544, 223] on input "Filtros de la tabla" at bounding box center [547, 222] width 11 height 11
radio input "true"
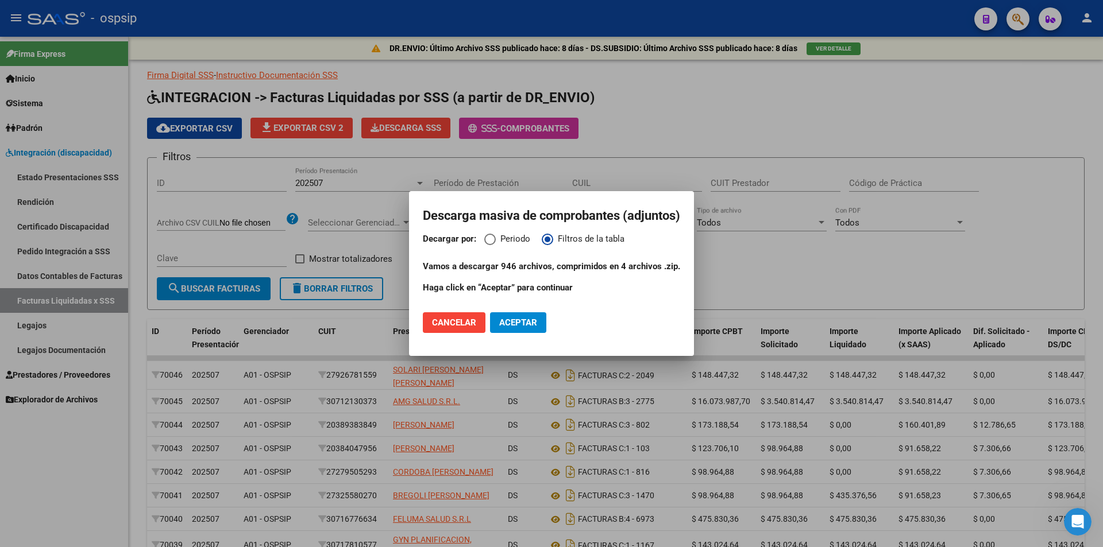
click at [487, 237] on span "Decargar por:" at bounding box center [489, 239] width 11 height 11
click at [487, 237] on input "Periodo" at bounding box center [489, 239] width 11 height 11
radio input "true"
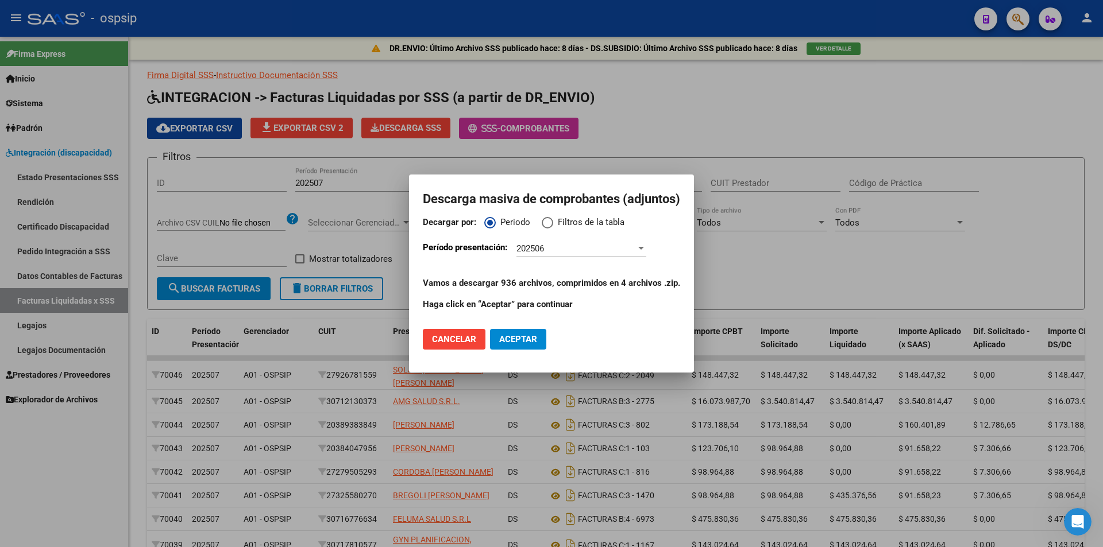
click at [536, 249] on span "202506" at bounding box center [530, 249] width 28 height 10
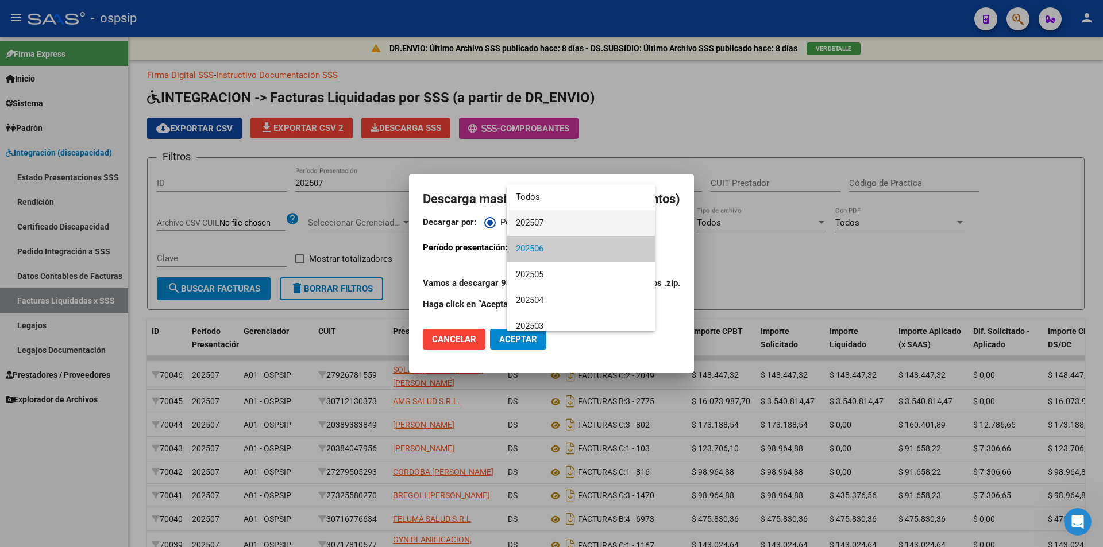
click at [531, 222] on span "202507" at bounding box center [581, 223] width 130 height 26
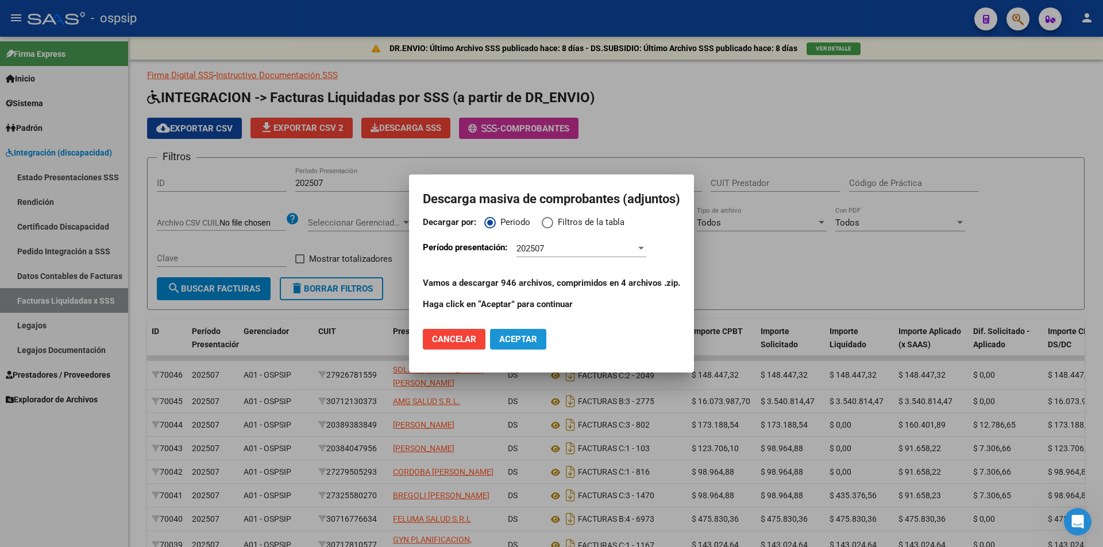
click at [539, 340] on button "Aceptar" at bounding box center [518, 339] width 56 height 21
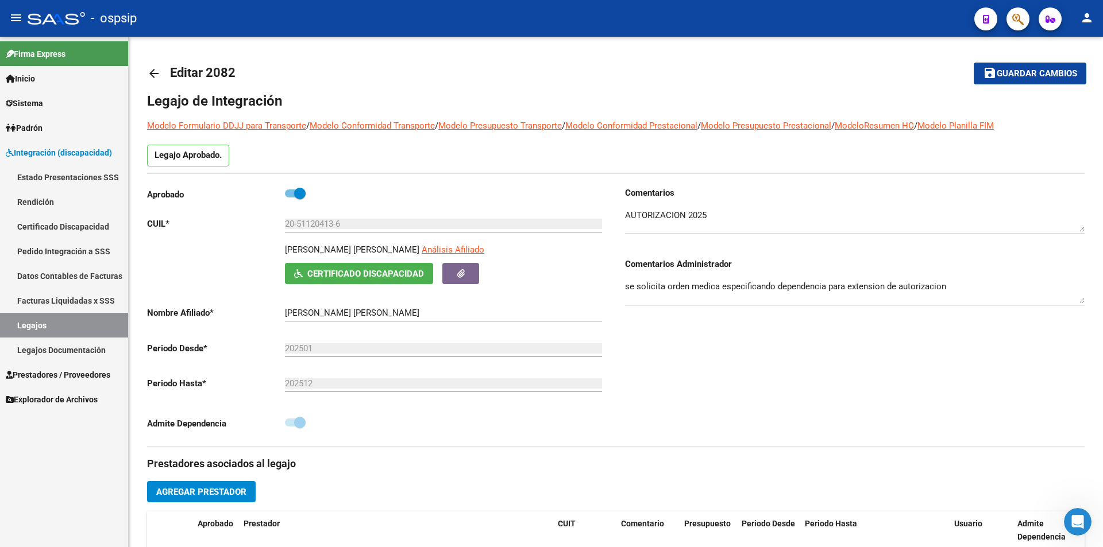
click at [71, 151] on span "Integración (discapacidad)" at bounding box center [59, 152] width 106 height 13
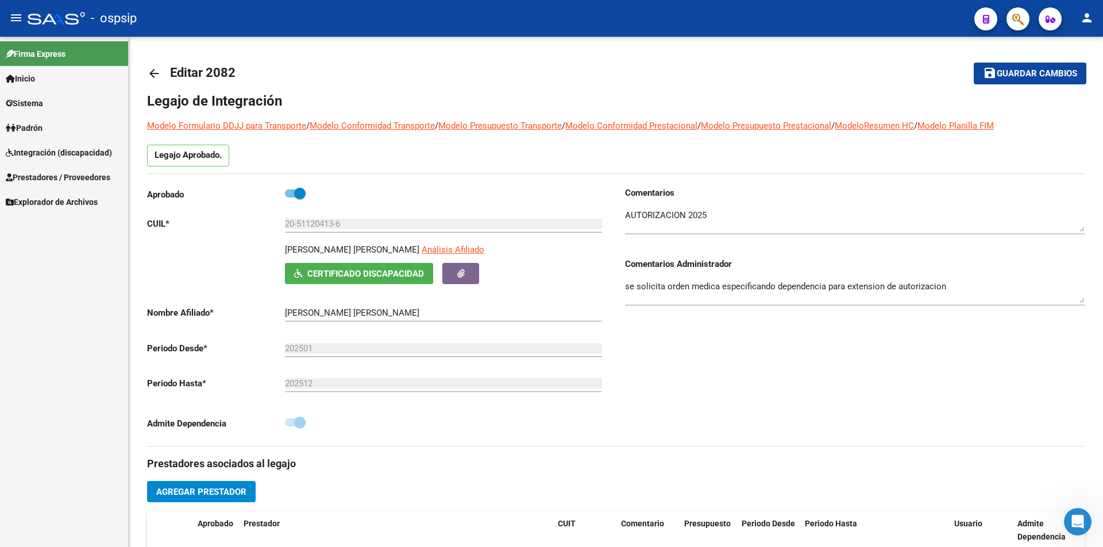
click at [71, 150] on span "Integración (discapacidad)" at bounding box center [59, 152] width 106 height 13
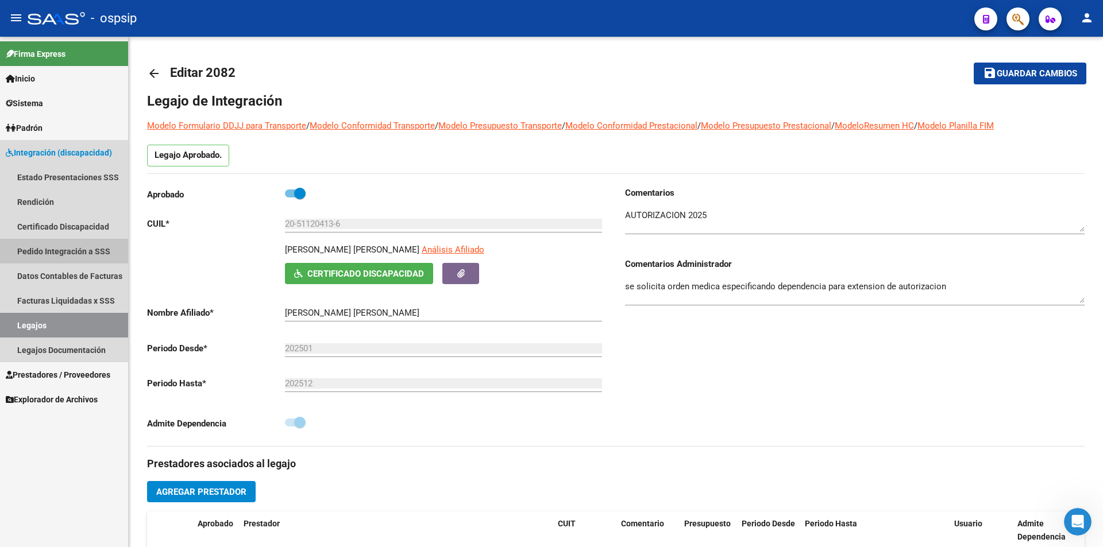
click at [90, 257] on link "Pedido Integración a SSS" at bounding box center [64, 251] width 128 height 25
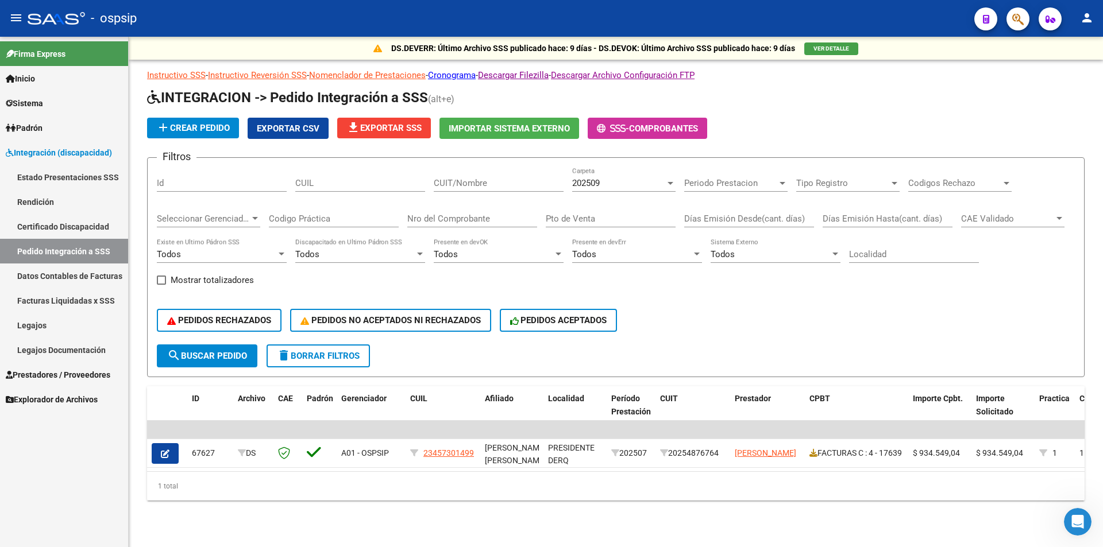
click at [632, 187] on div "202509" at bounding box center [618, 183] width 93 height 10
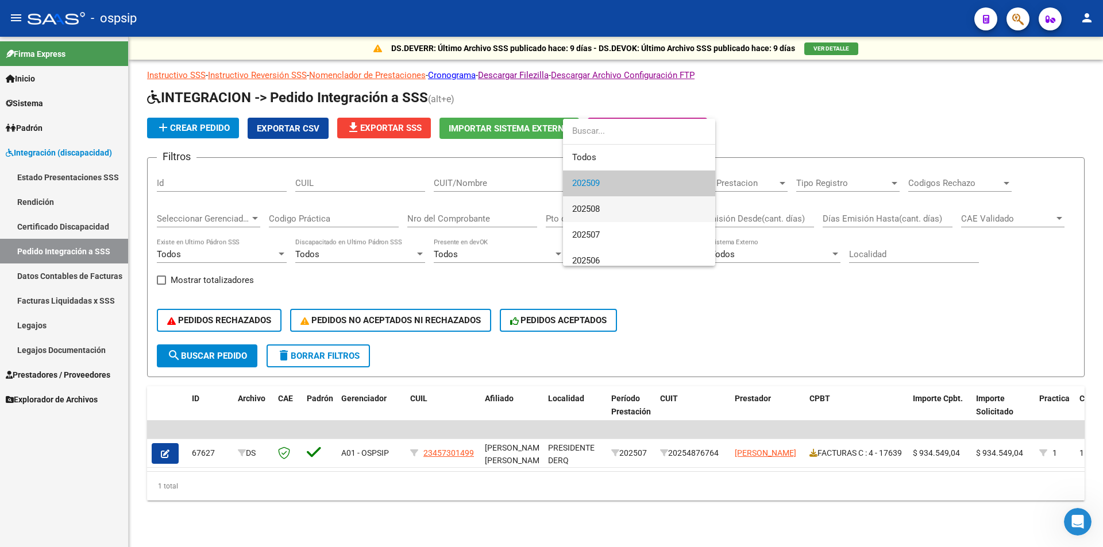
click at [607, 211] on span "202508" at bounding box center [639, 209] width 134 height 26
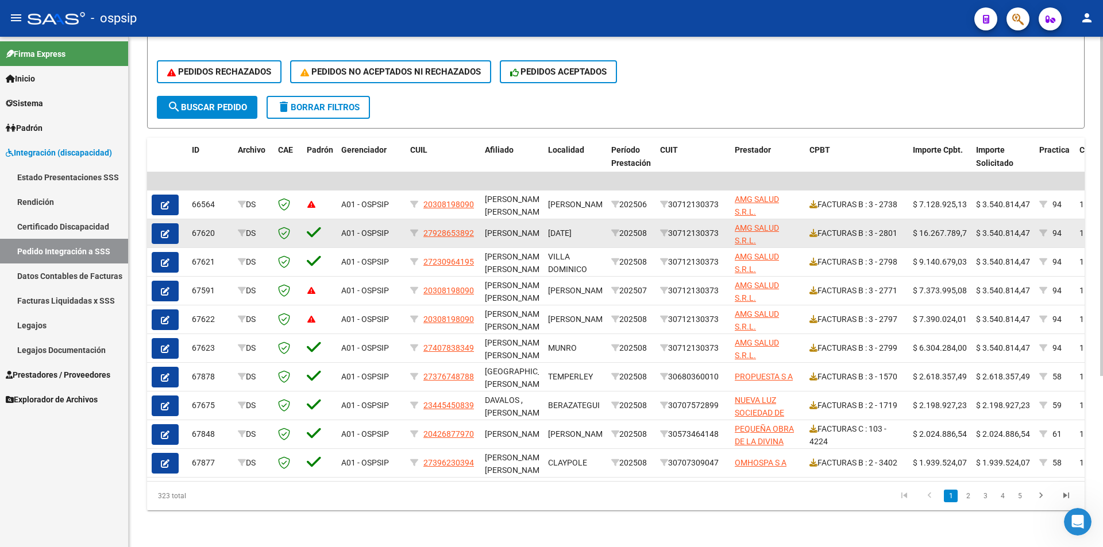
scroll to position [257, 0]
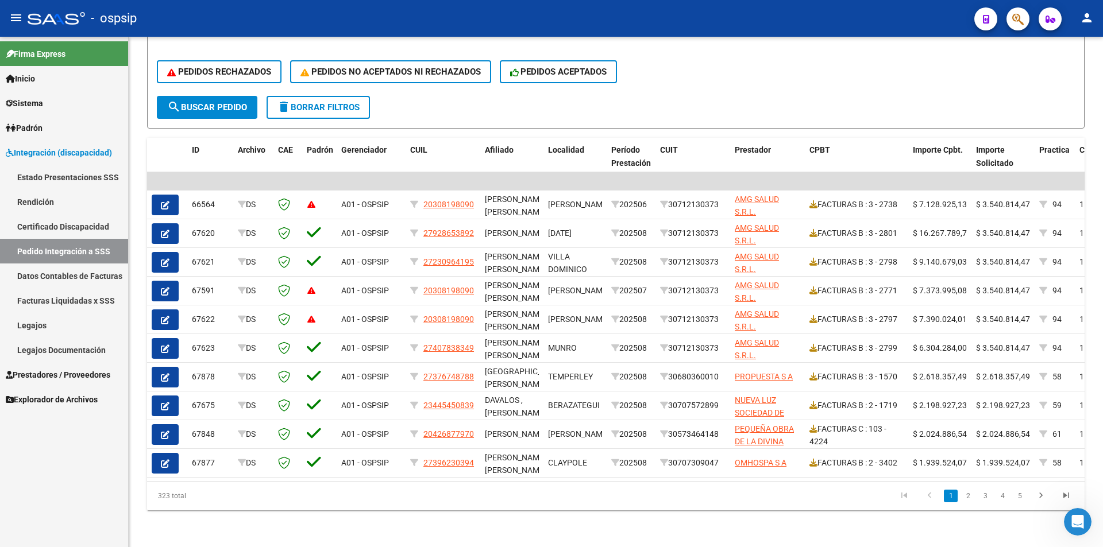
click at [94, 369] on span "Prestadores / Proveedores" at bounding box center [58, 375] width 105 height 13
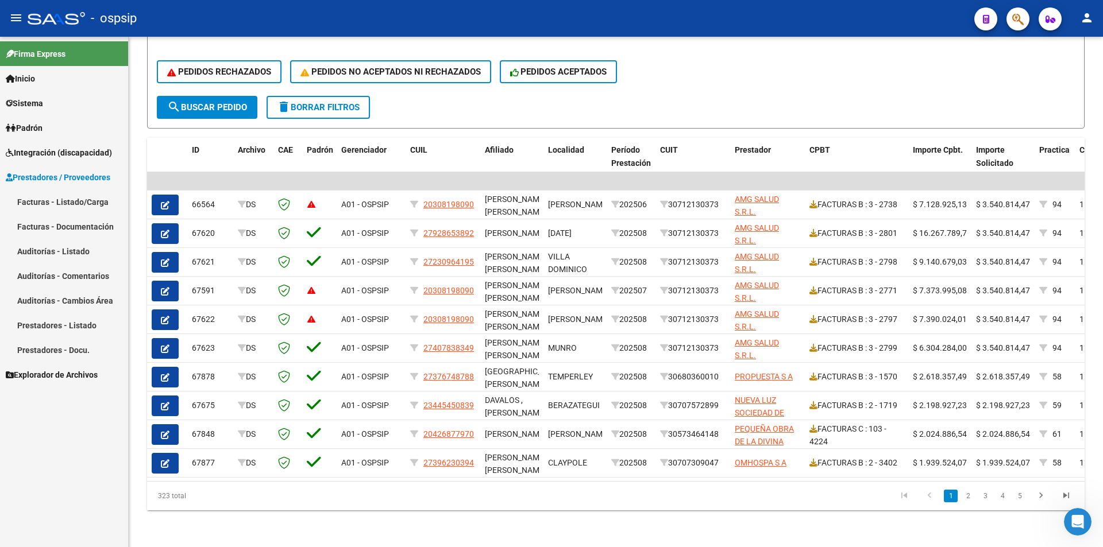
click at [98, 203] on link "Facturas - Listado/Carga" at bounding box center [64, 202] width 128 height 25
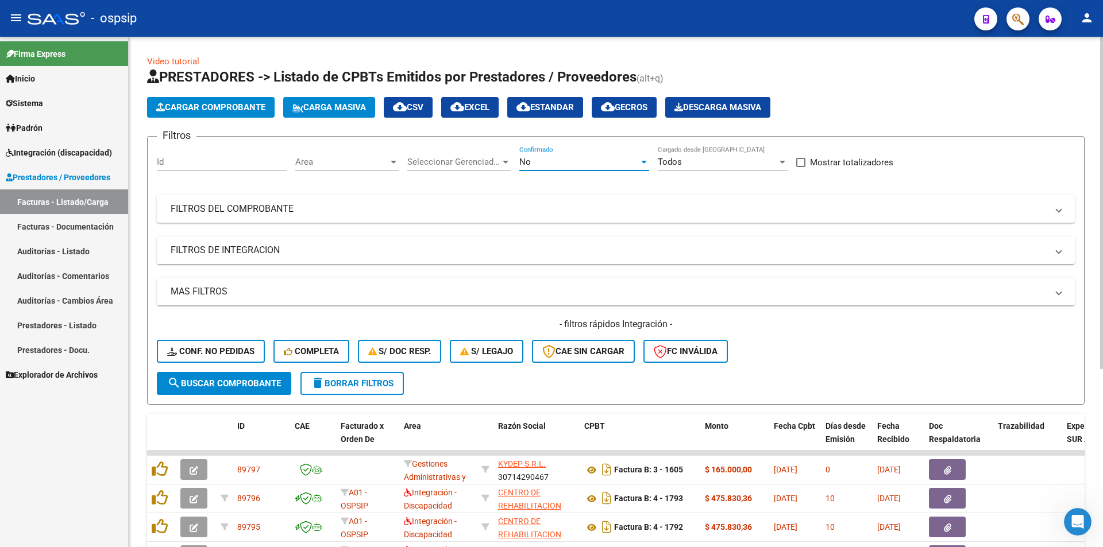
click at [556, 166] on div "No" at bounding box center [578, 162] width 119 height 10
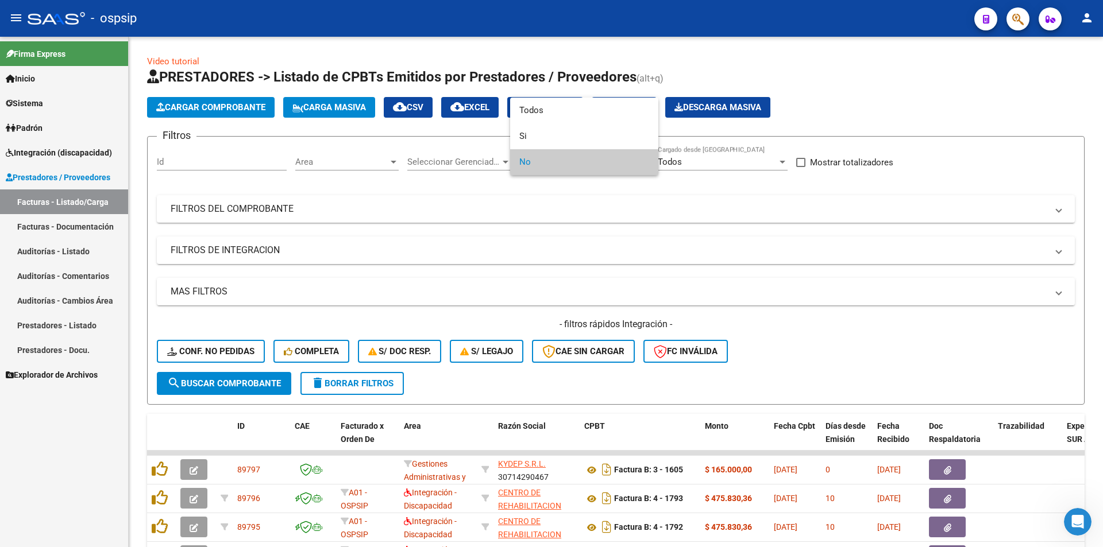
click at [228, 353] on div at bounding box center [551, 273] width 1103 height 547
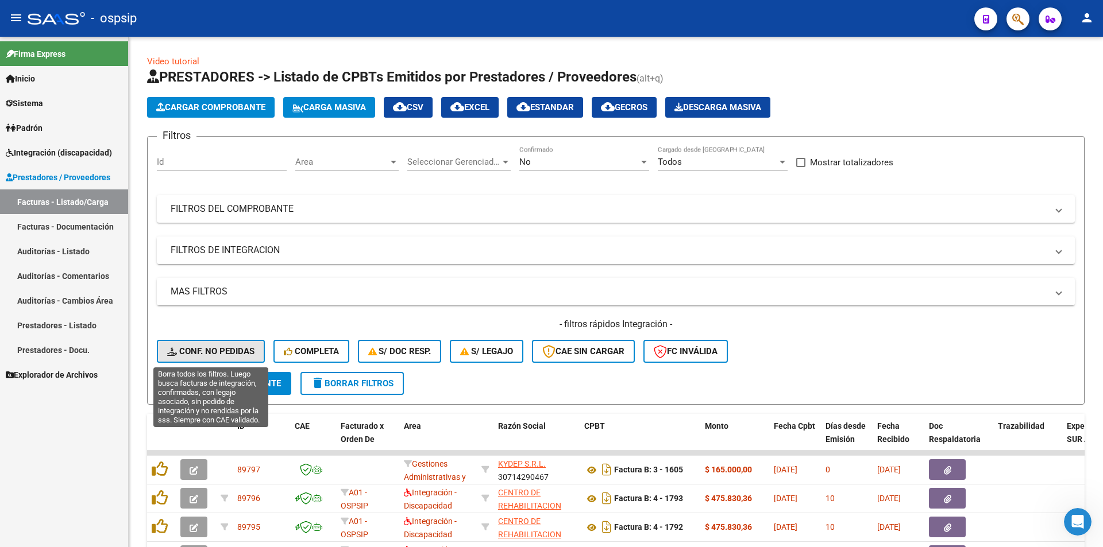
click at [228, 353] on span "Conf. no pedidas" at bounding box center [210, 351] width 87 height 10
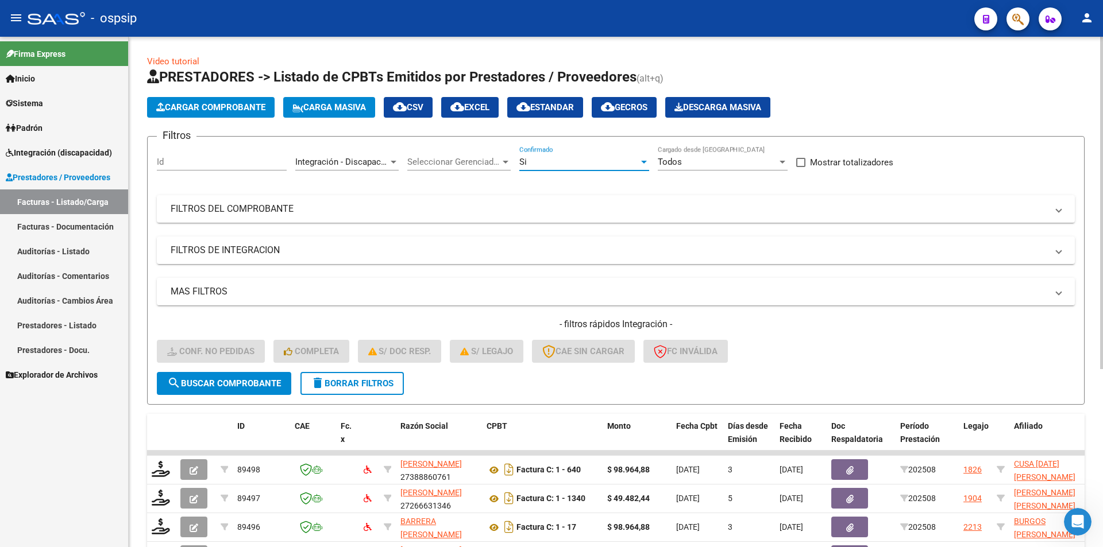
click at [535, 161] on div "Si" at bounding box center [578, 162] width 119 height 10
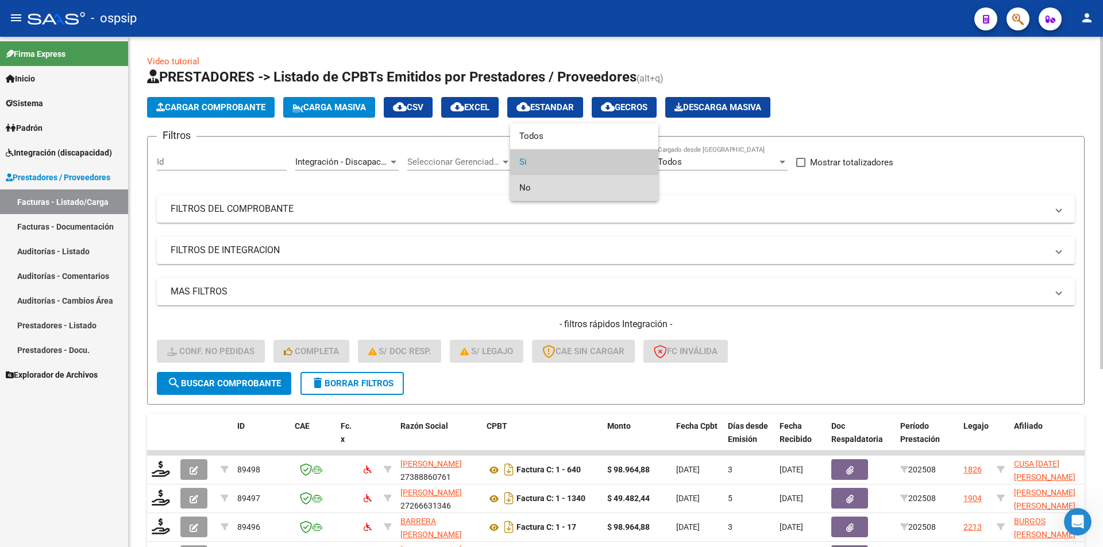
drag, startPoint x: 526, startPoint y: 187, endPoint x: 516, endPoint y: 190, distance: 10.0
click at [526, 187] on span "No" at bounding box center [584, 188] width 130 height 26
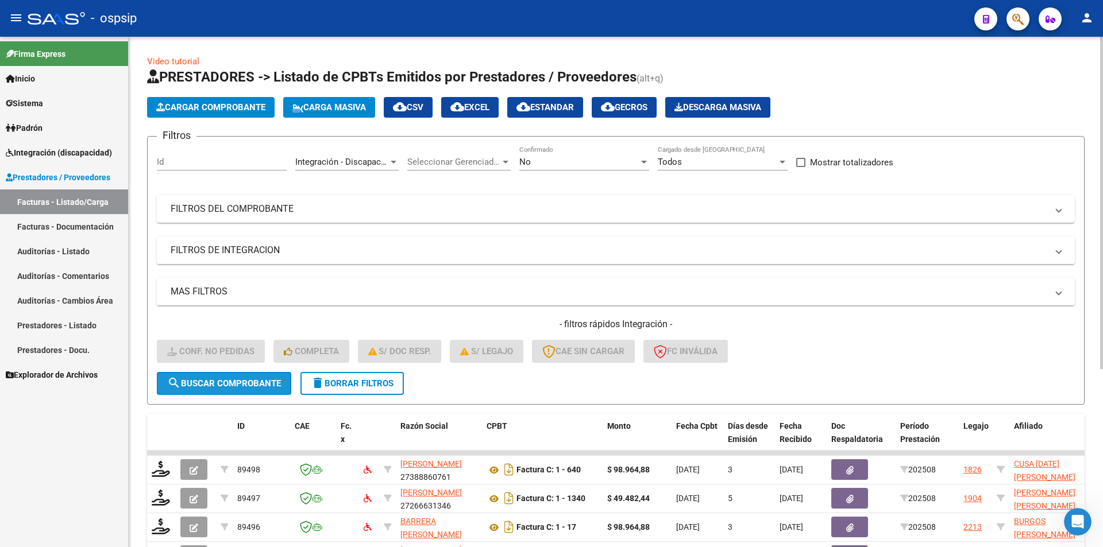
click at [256, 385] on span "search Buscar Comprobante" at bounding box center [224, 384] width 114 height 10
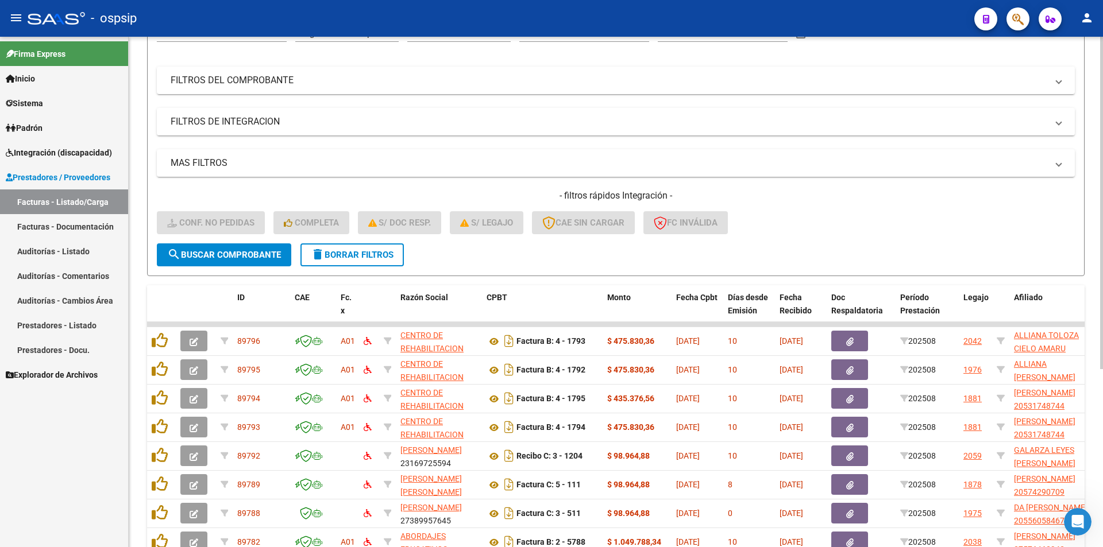
scroll to position [274, 0]
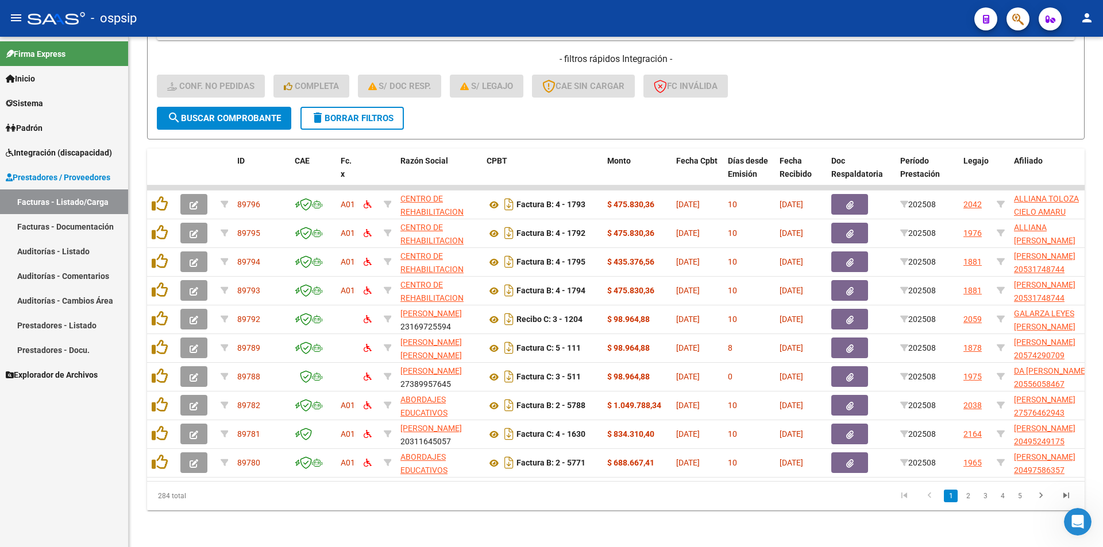
click at [56, 152] on span "Integración (discapacidad)" at bounding box center [59, 152] width 106 height 13
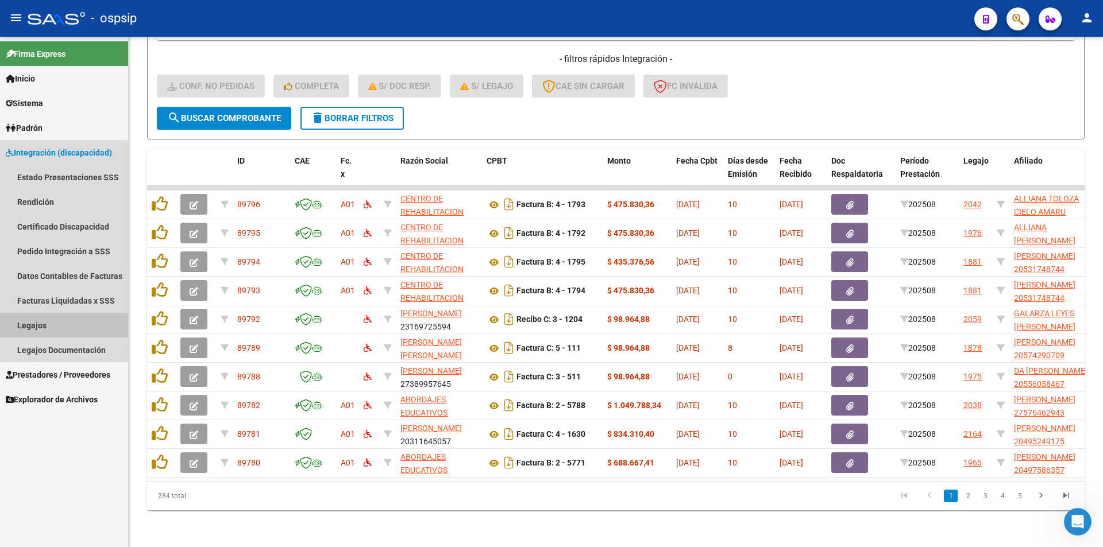
click at [65, 327] on link "Legajos" at bounding box center [64, 325] width 128 height 25
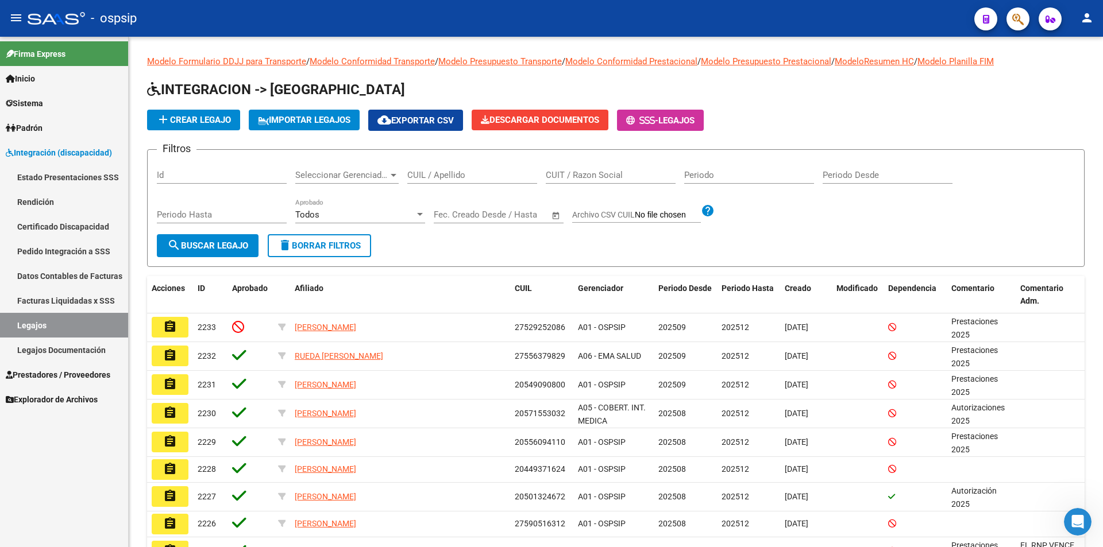
click at [90, 371] on span "Prestadores / Proveedores" at bounding box center [58, 375] width 105 height 13
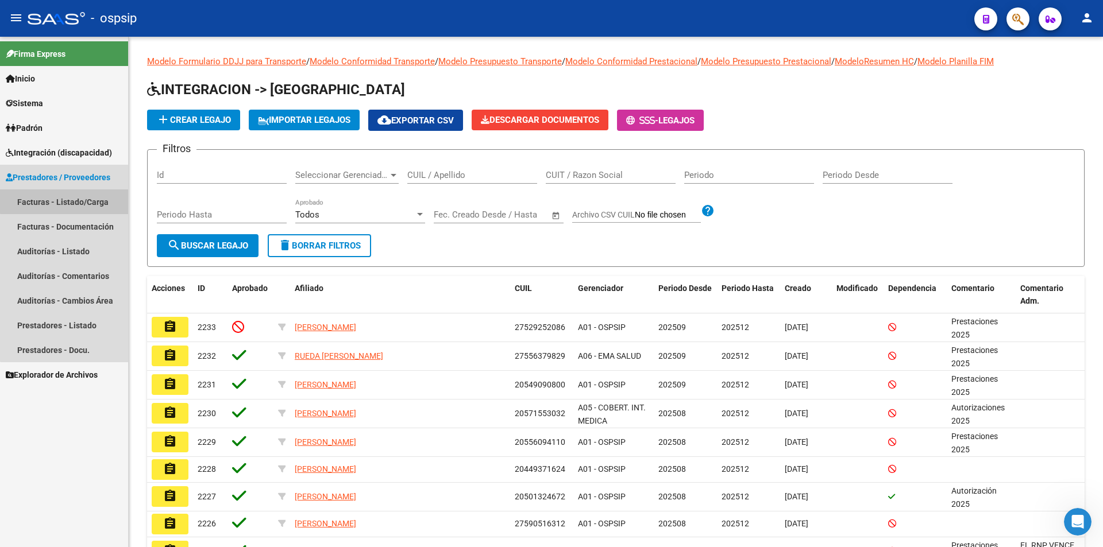
click at [102, 199] on link "Facturas - Listado/Carga" at bounding box center [64, 202] width 128 height 25
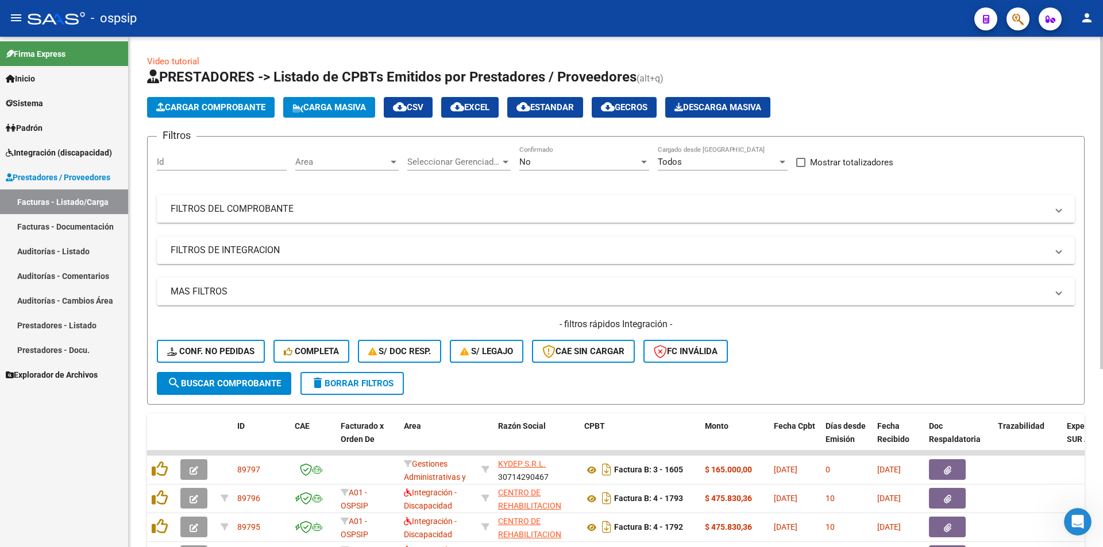
click at [366, 213] on mat-panel-title "FILTROS DEL COMPROBANTE" at bounding box center [609, 209] width 877 height 13
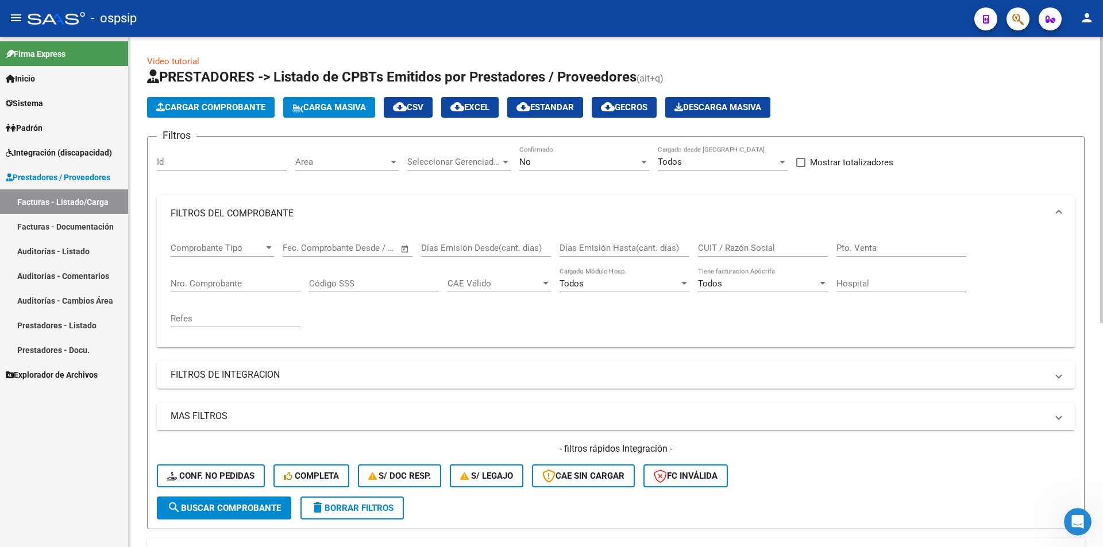
click at [255, 283] on input "Nro. Comprobante" at bounding box center [236, 284] width 130 height 10
type input "1693"
